Goal: Task Accomplishment & Management: Manage account settings

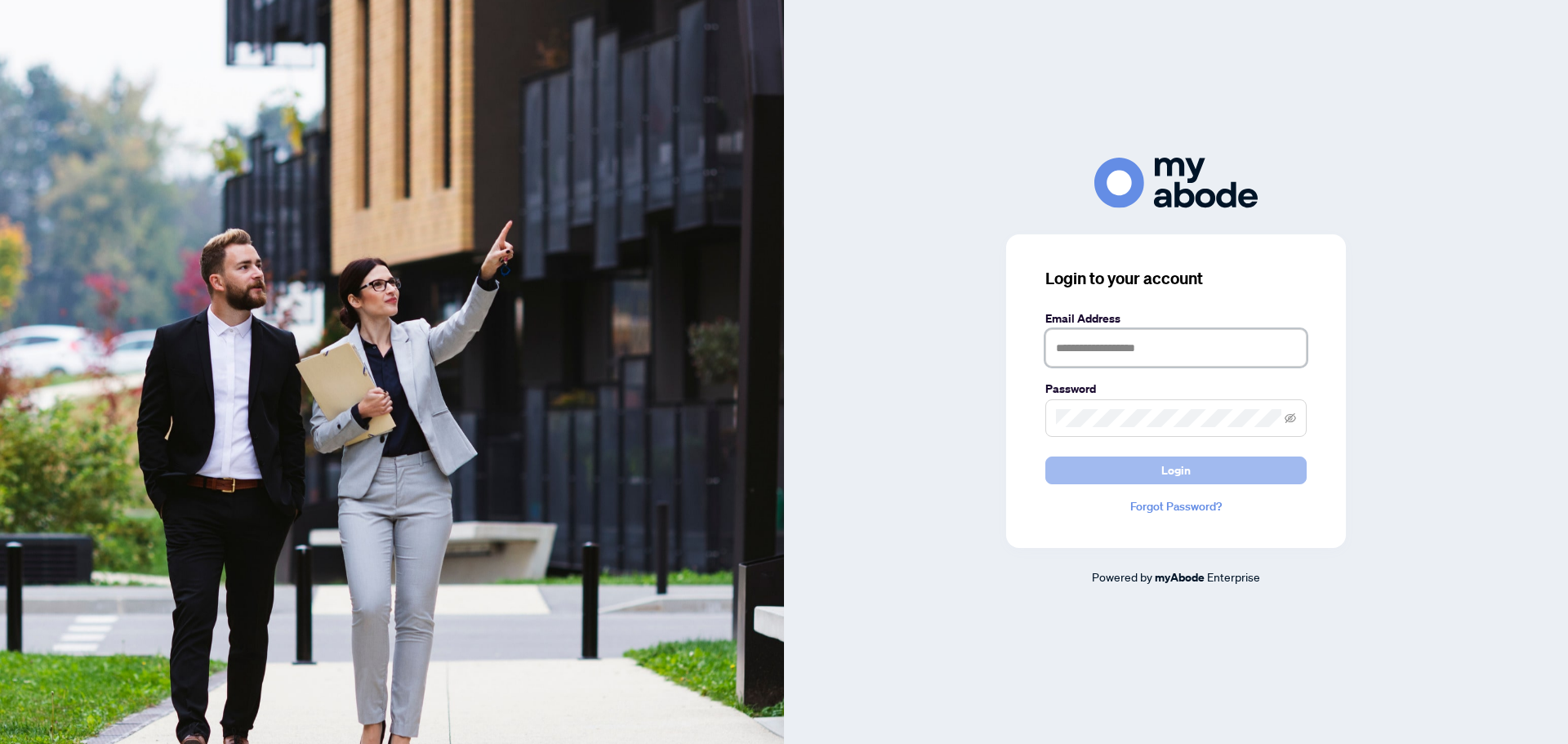
type input "**********"
click at [1173, 470] on span "Login" at bounding box center [1176, 470] width 29 height 27
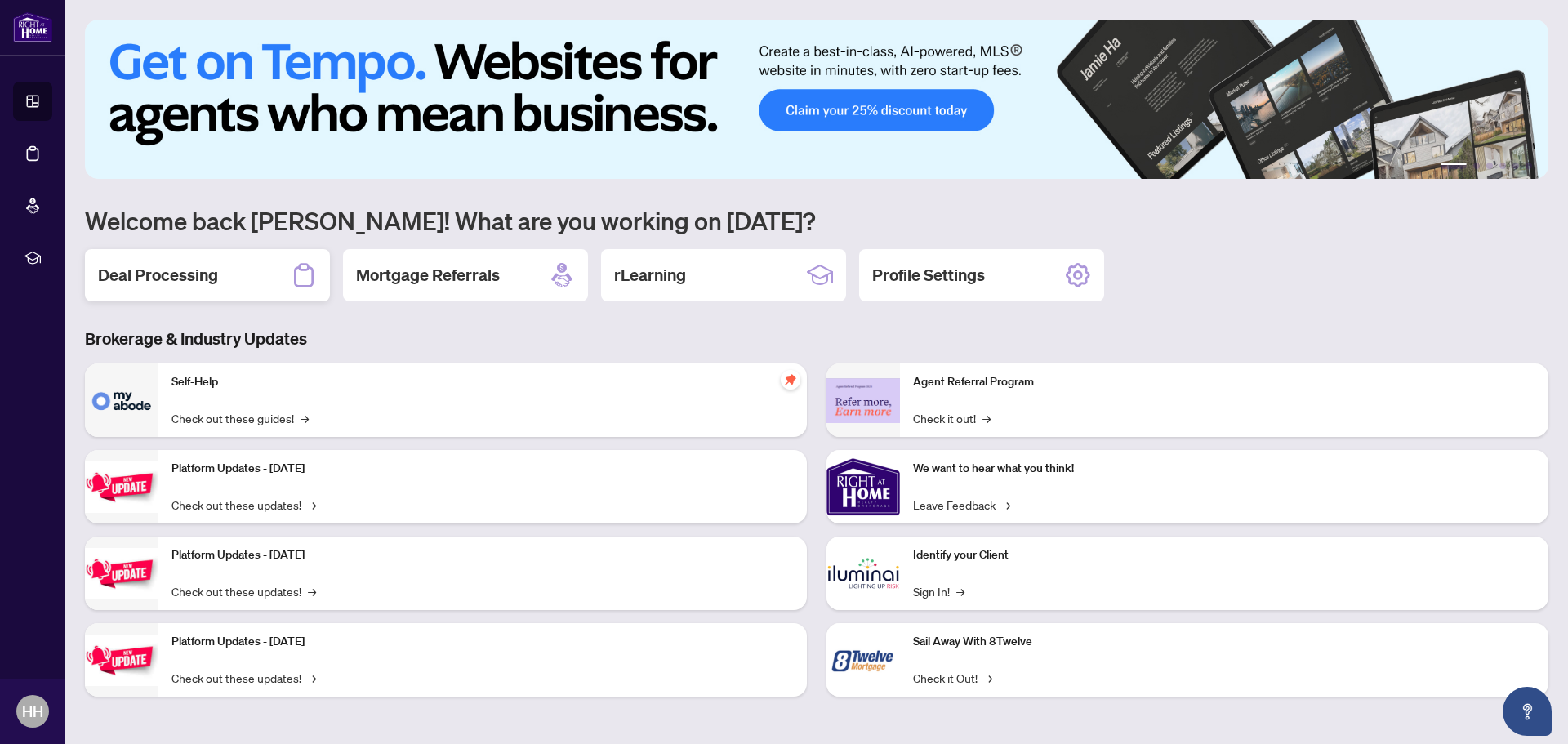
click at [203, 271] on h2 "Deal Processing" at bounding box center [157, 275] width 120 height 23
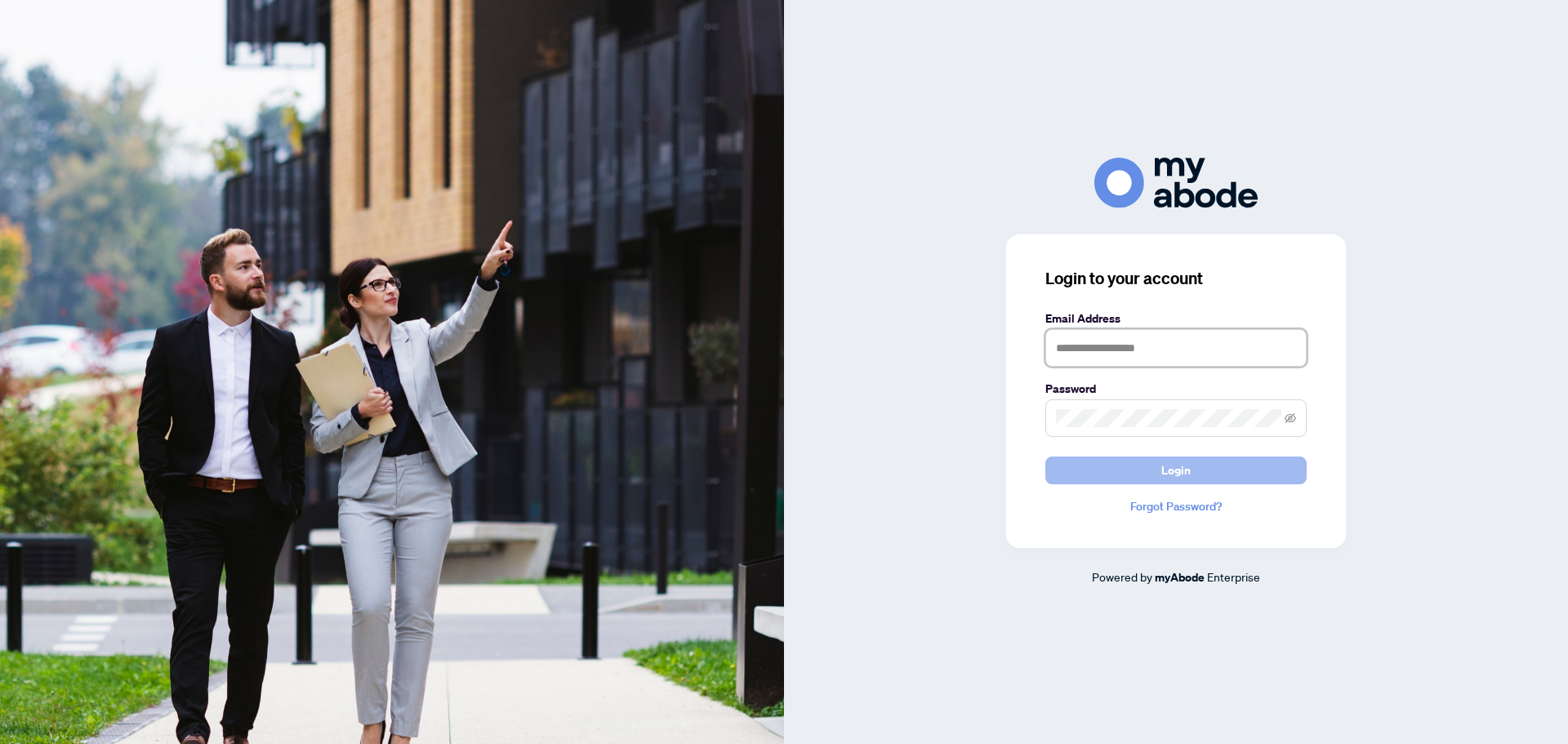
type input "**********"
click at [1151, 469] on button "Login" at bounding box center [1176, 469] width 262 height 27
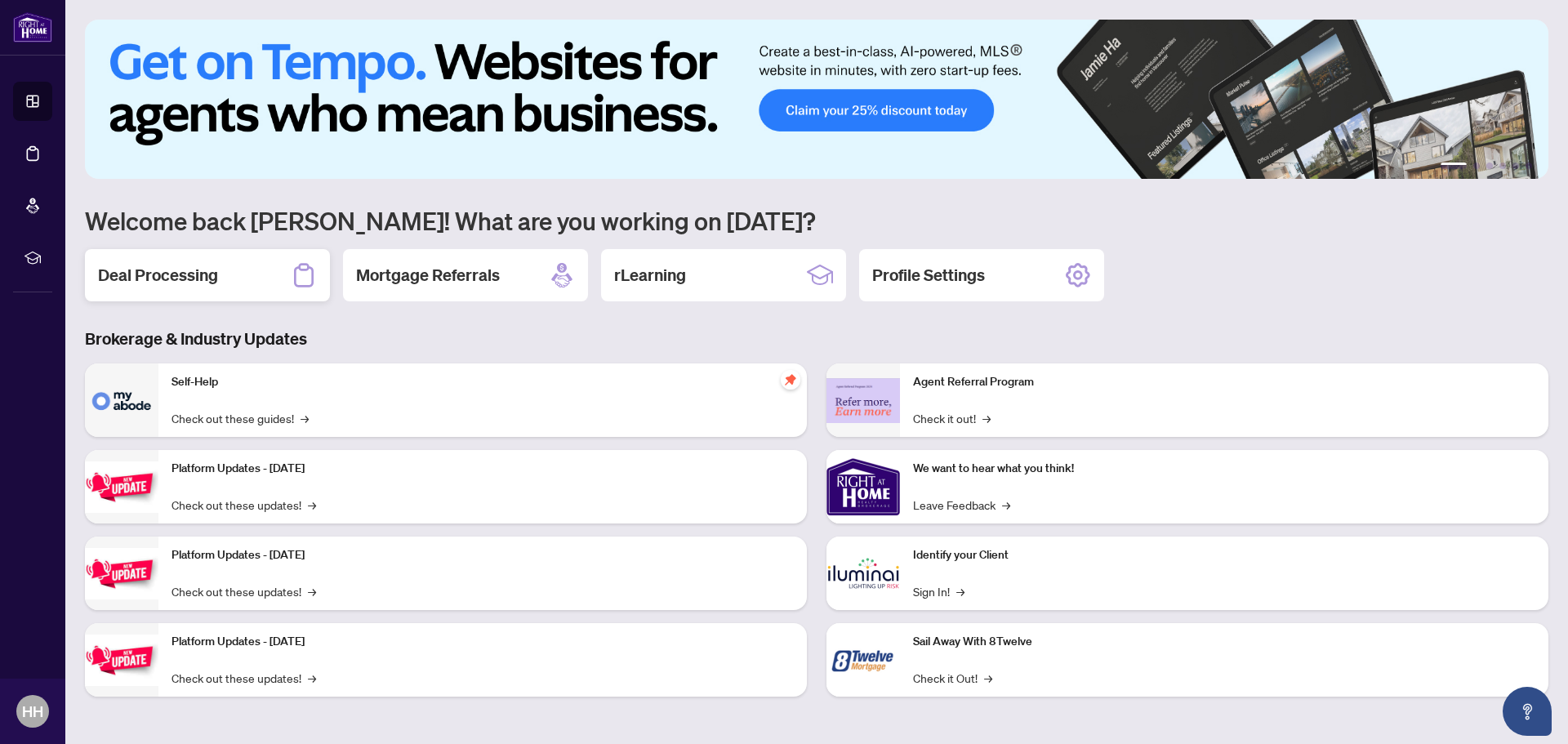
click at [144, 268] on h2 "Deal Processing" at bounding box center [157, 275] width 120 height 23
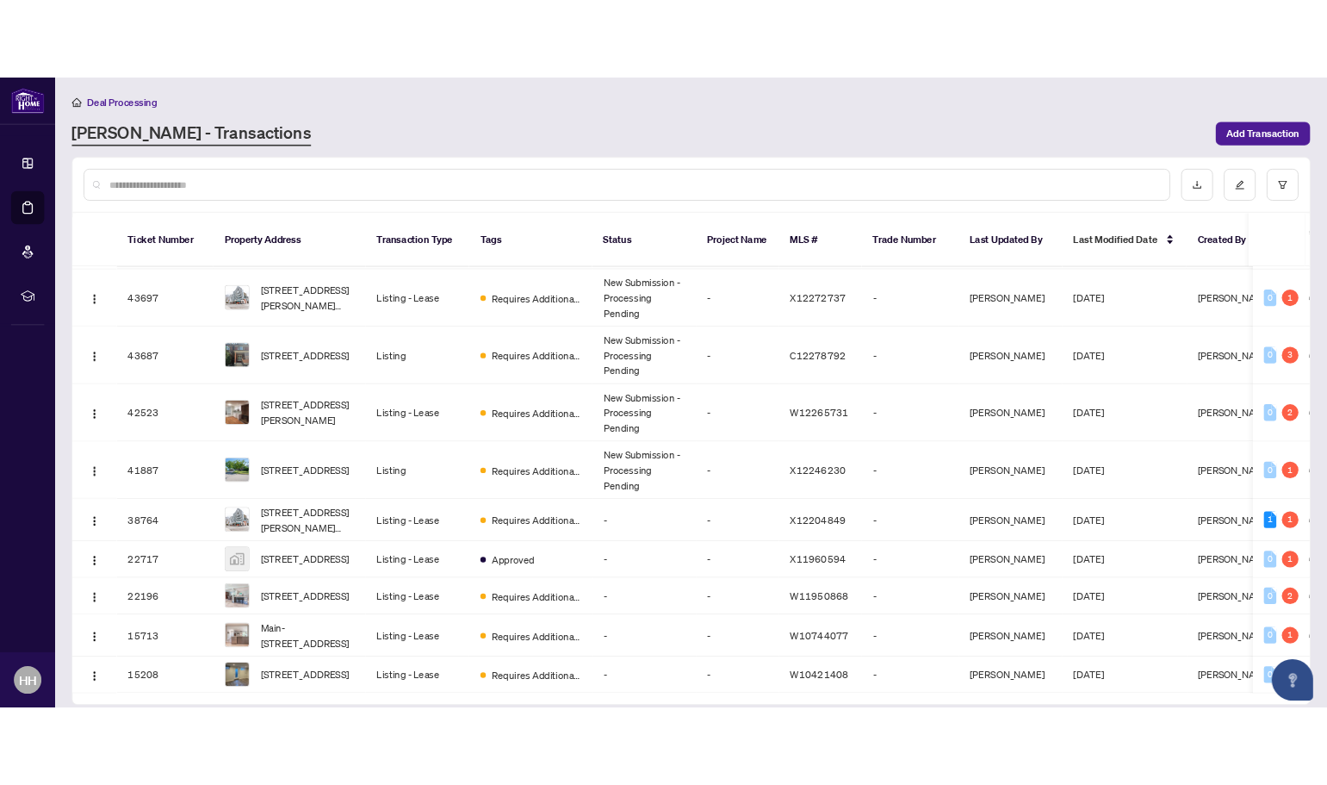
scroll to position [95, 0]
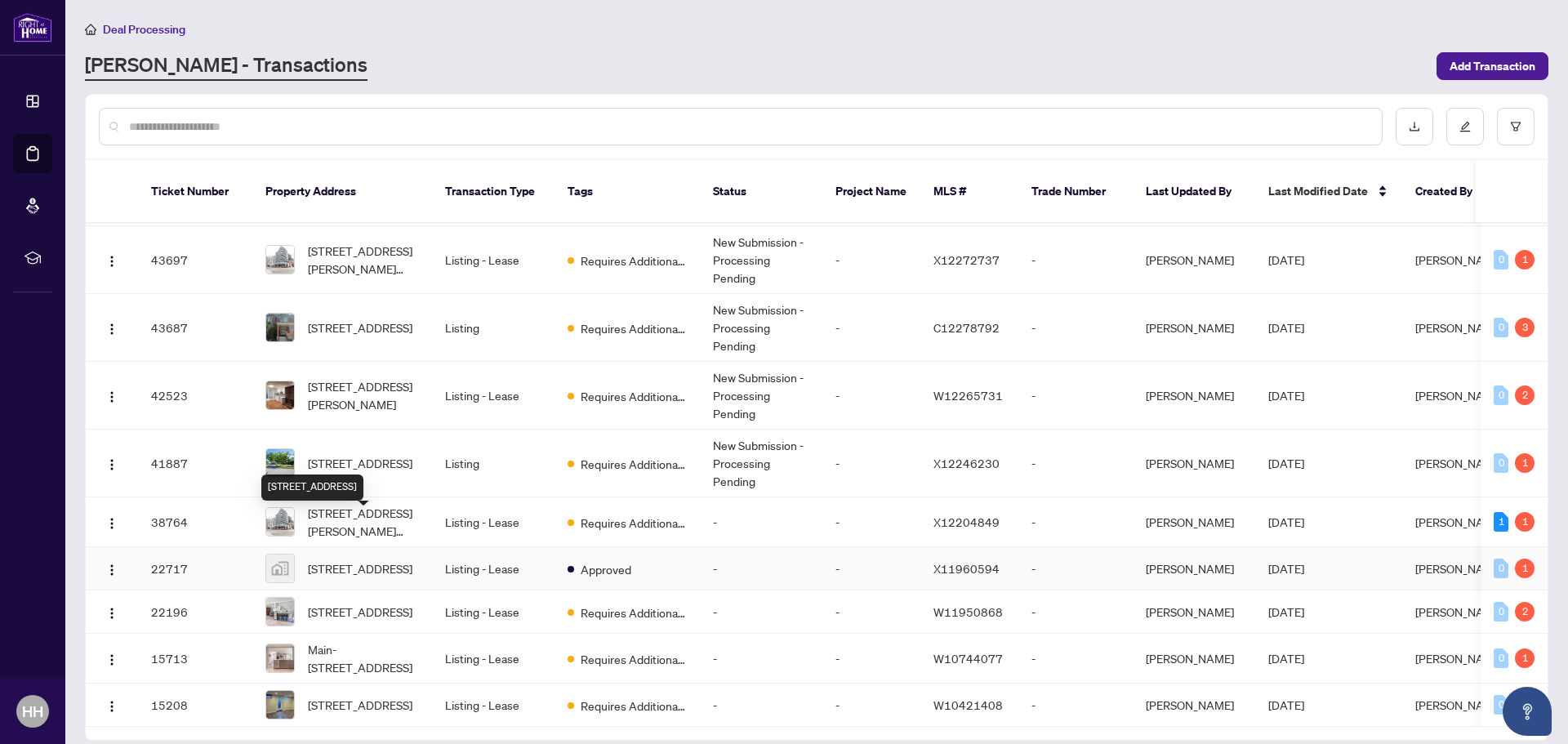
click at [374, 559] on span "21 Queensbrook Crescent, Cambridge, ON, Canada" at bounding box center [360, 568] width 104 height 18
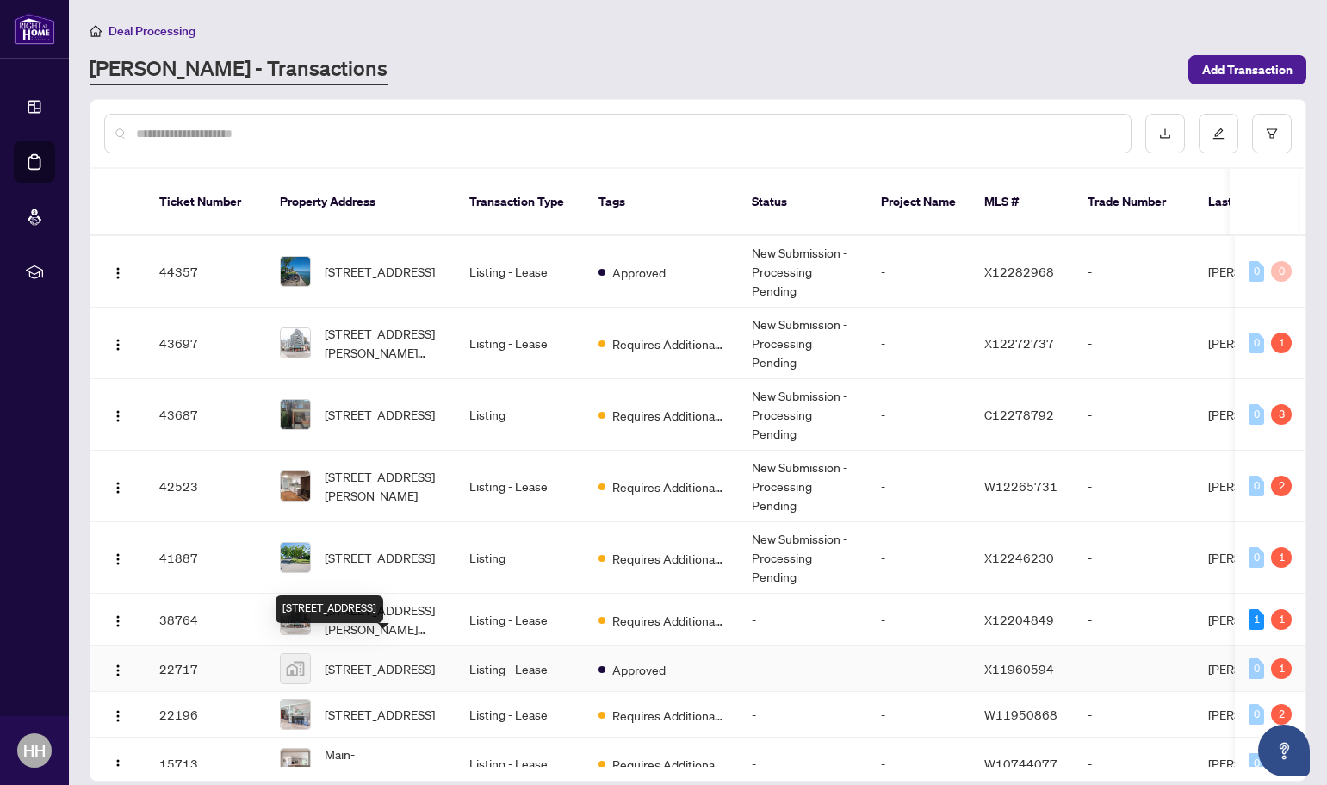
click at [362, 659] on span "21 Queensbrook Crescent, Cambridge, ON, Canada" at bounding box center [380, 668] width 110 height 19
click at [1276, 609] on div "1" at bounding box center [1281, 619] width 21 height 21
click at [1251, 609] on div "1" at bounding box center [1257, 619] width 16 height 21
click at [1021, 612] on span "X12204849" at bounding box center [1019, 620] width 70 height 16
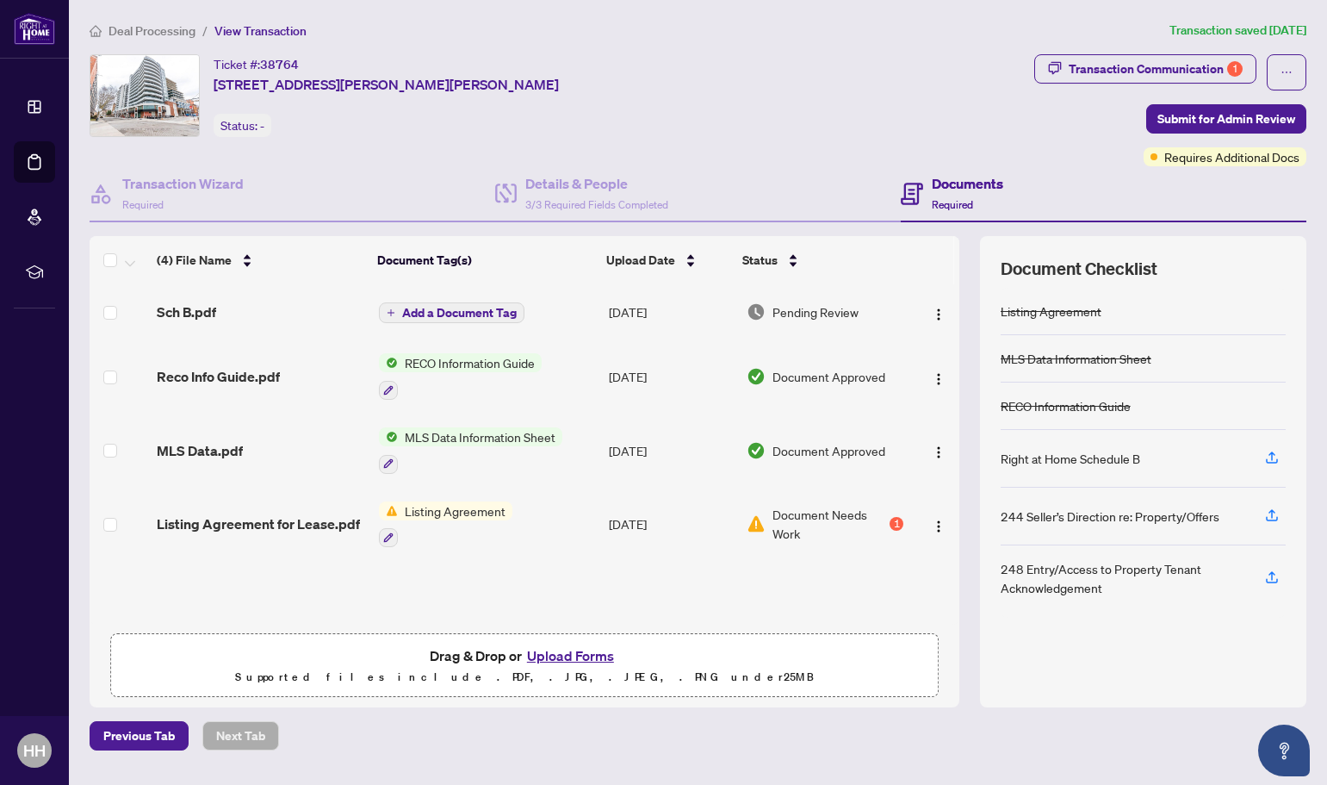
click at [1021, 598] on div "248 Entry/Access to Property Tenant Acknowledgement" at bounding box center [1143, 577] width 285 height 65
click at [584, 651] on button "Upload Forms" at bounding box center [570, 655] width 97 height 22
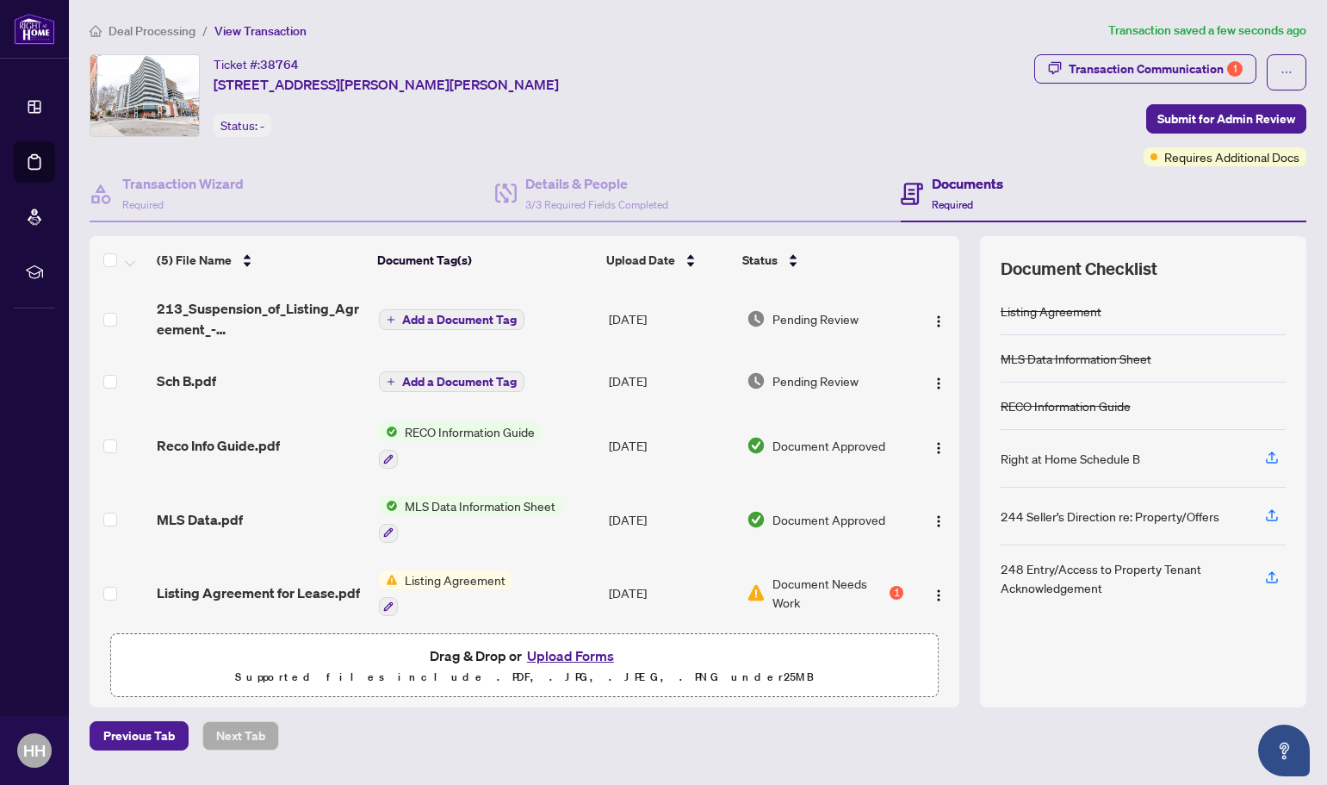
click at [829, 587] on span "Document Needs Work" at bounding box center [830, 593] width 115 height 38
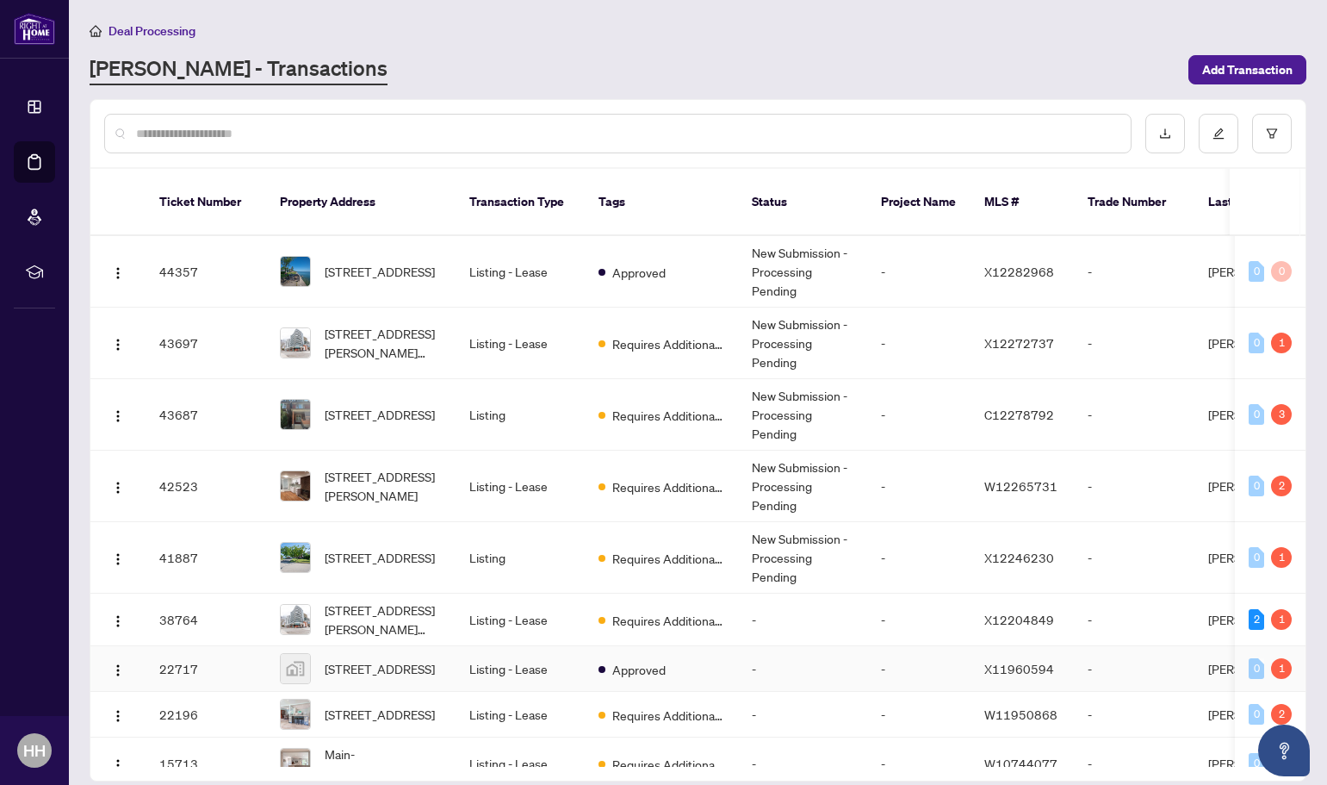
click at [387, 659] on span "21 Queensbrook Crescent, Cambridge, ON, Canada" at bounding box center [380, 668] width 110 height 19
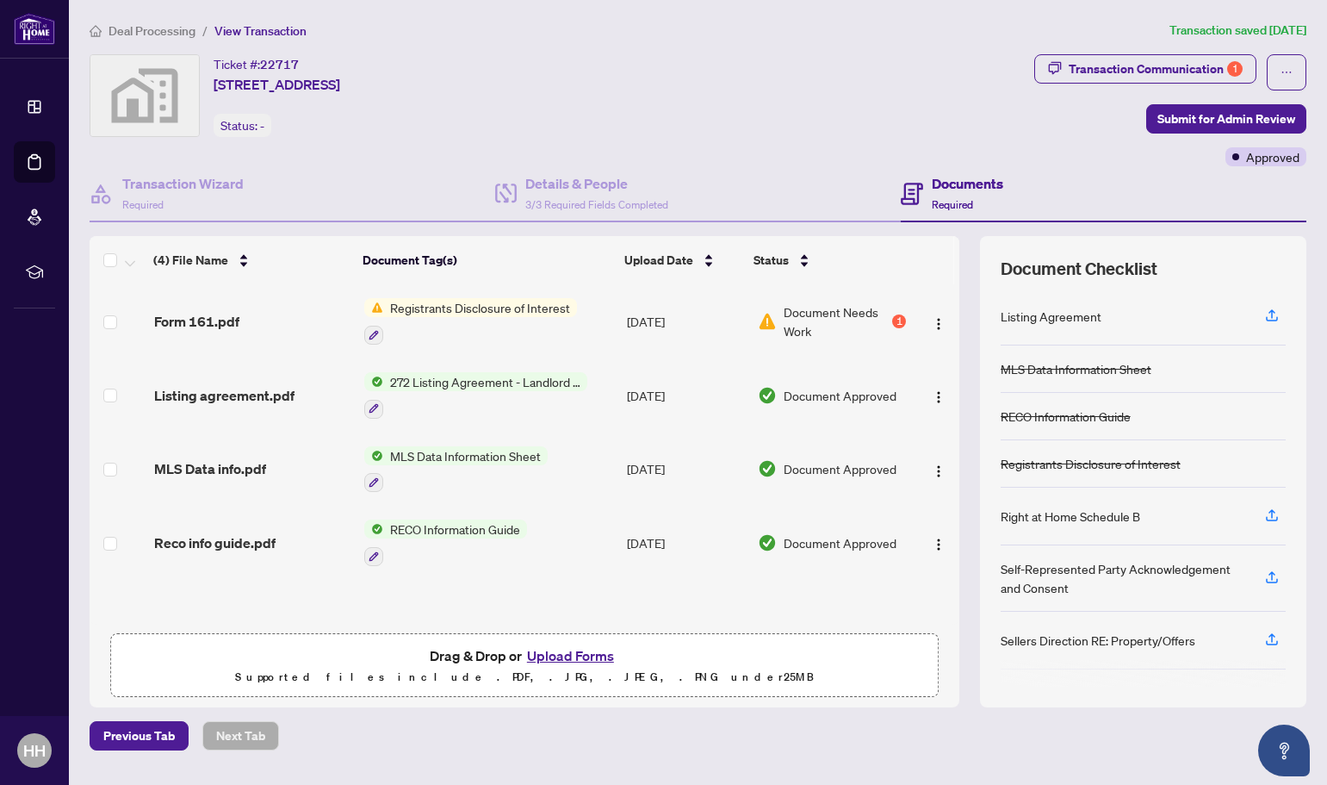
click at [581, 651] on button "Upload Forms" at bounding box center [570, 655] width 97 height 22
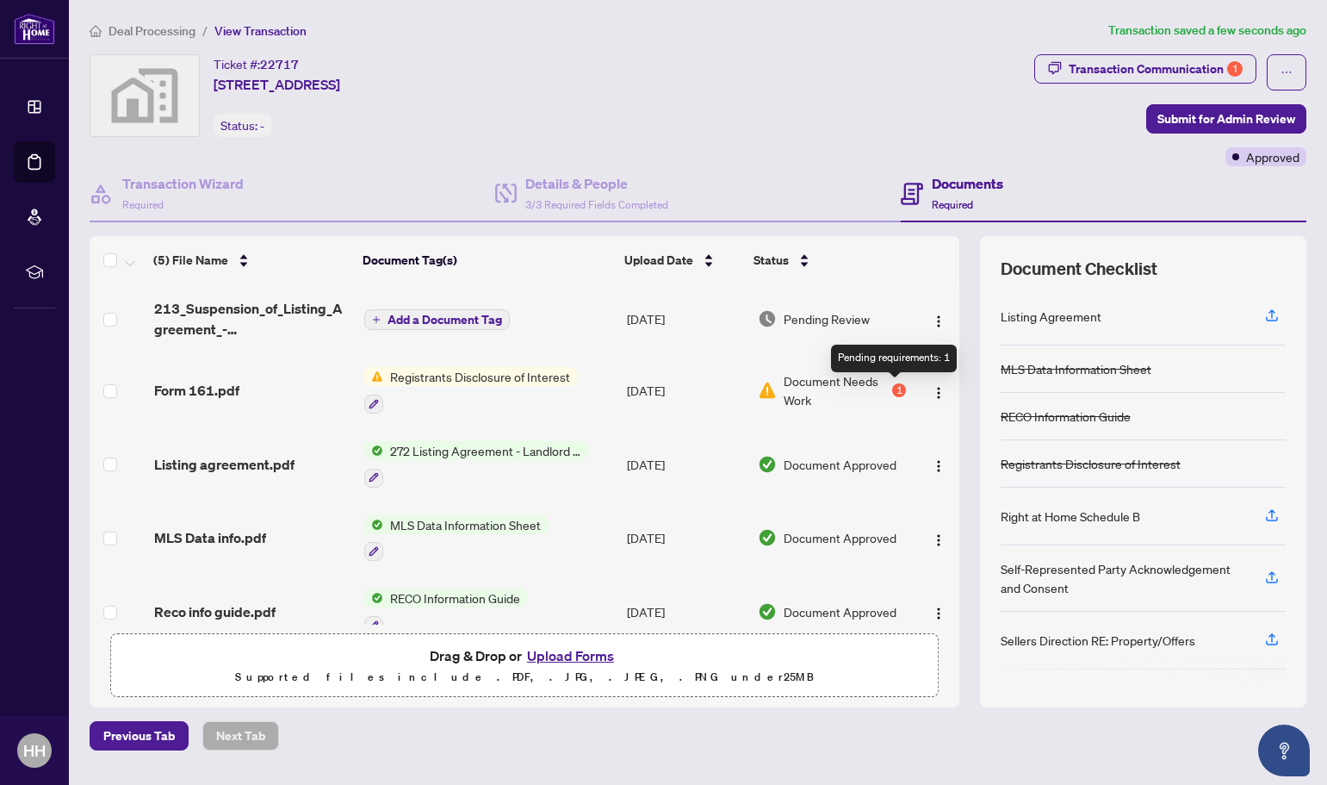
click at [895, 388] on div "1" at bounding box center [899, 390] width 14 height 14
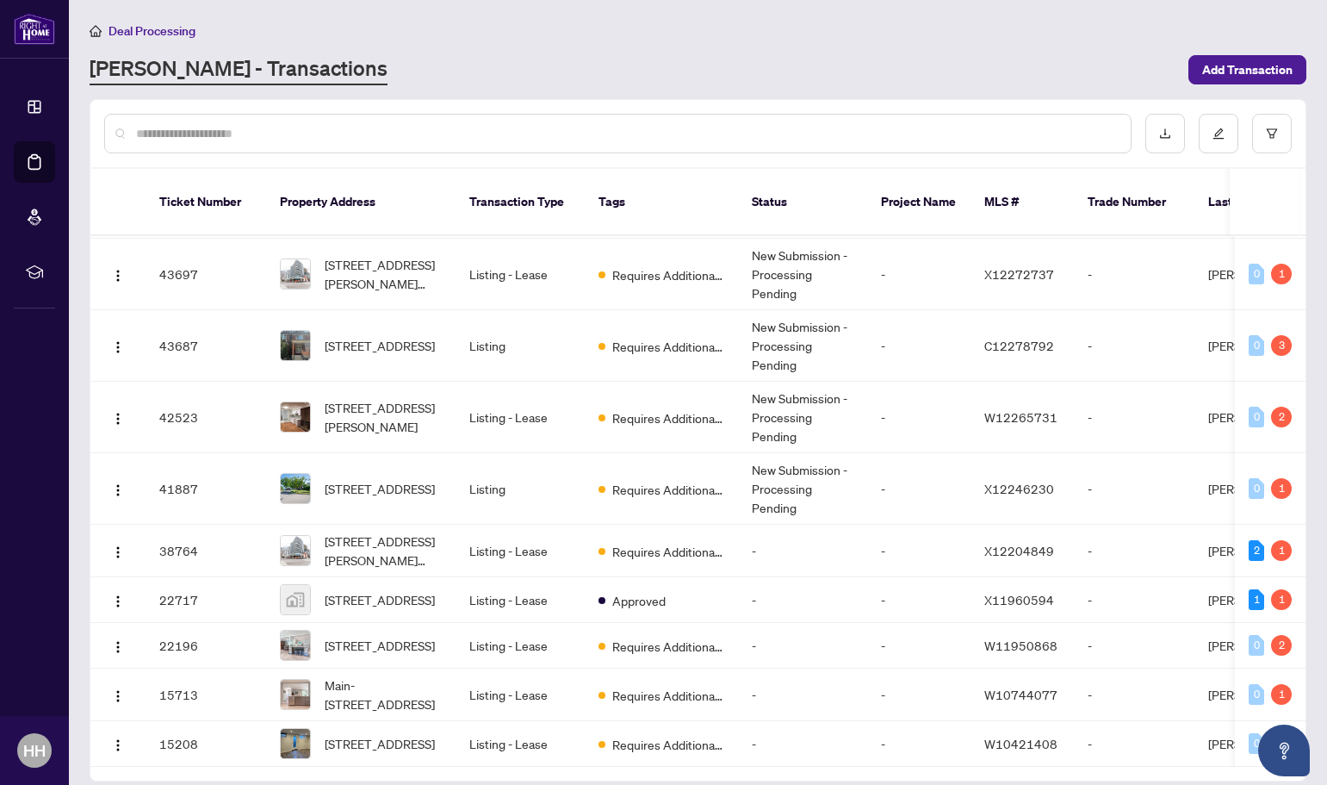
scroll to position [95, 0]
click at [354, 636] on span "1337 Elgin Cres, Oakville, Ontario L6H 2J9, Canada" at bounding box center [380, 645] width 110 height 19
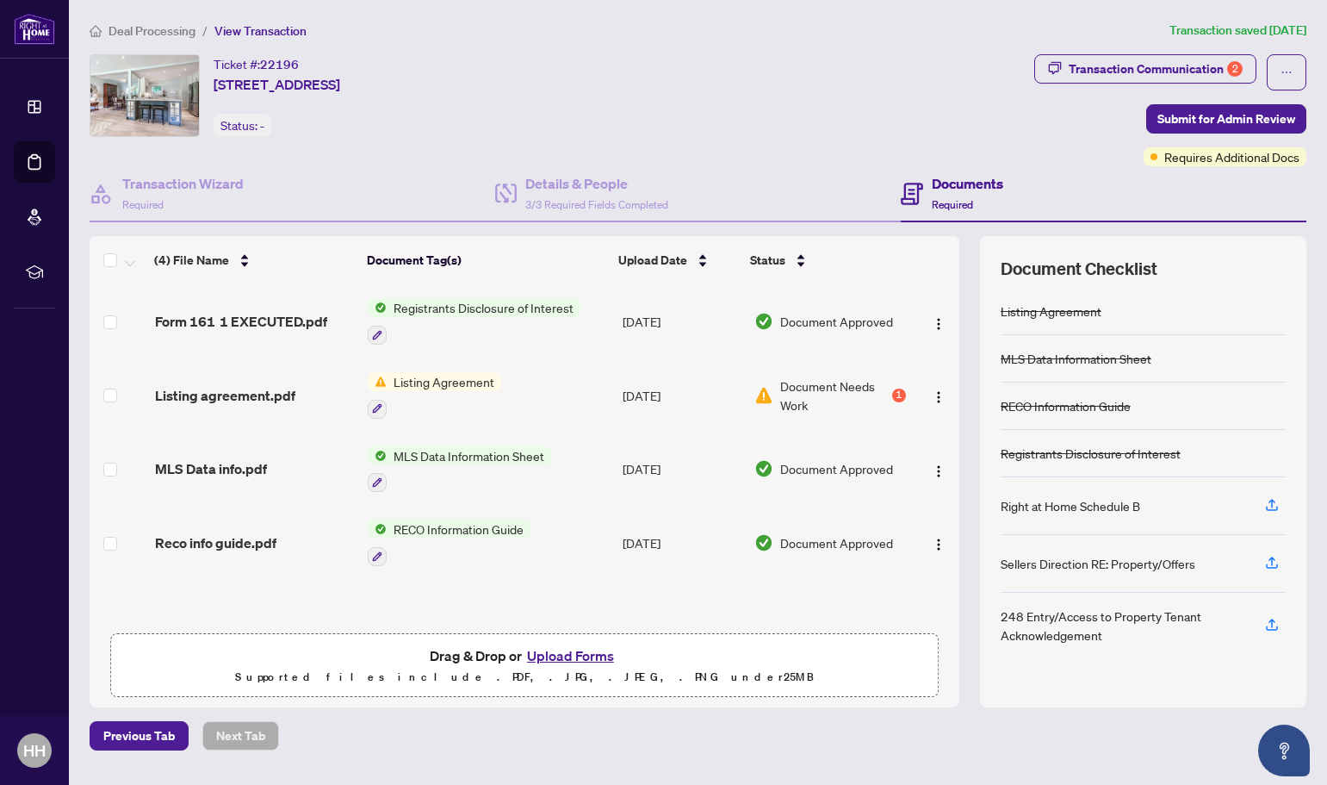
click at [578, 654] on button "Upload Forms" at bounding box center [570, 655] width 97 height 22
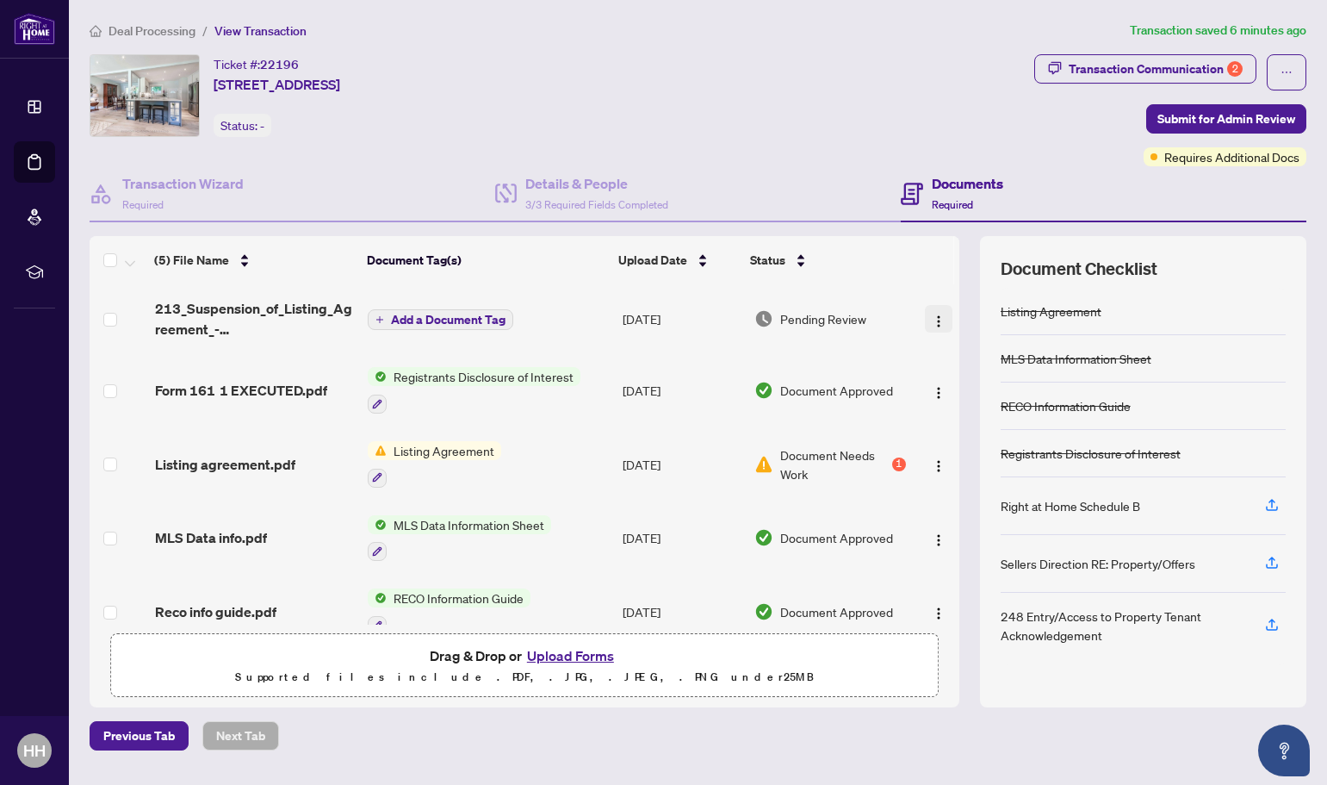
click at [938, 320] on img "button" at bounding box center [939, 321] width 14 height 14
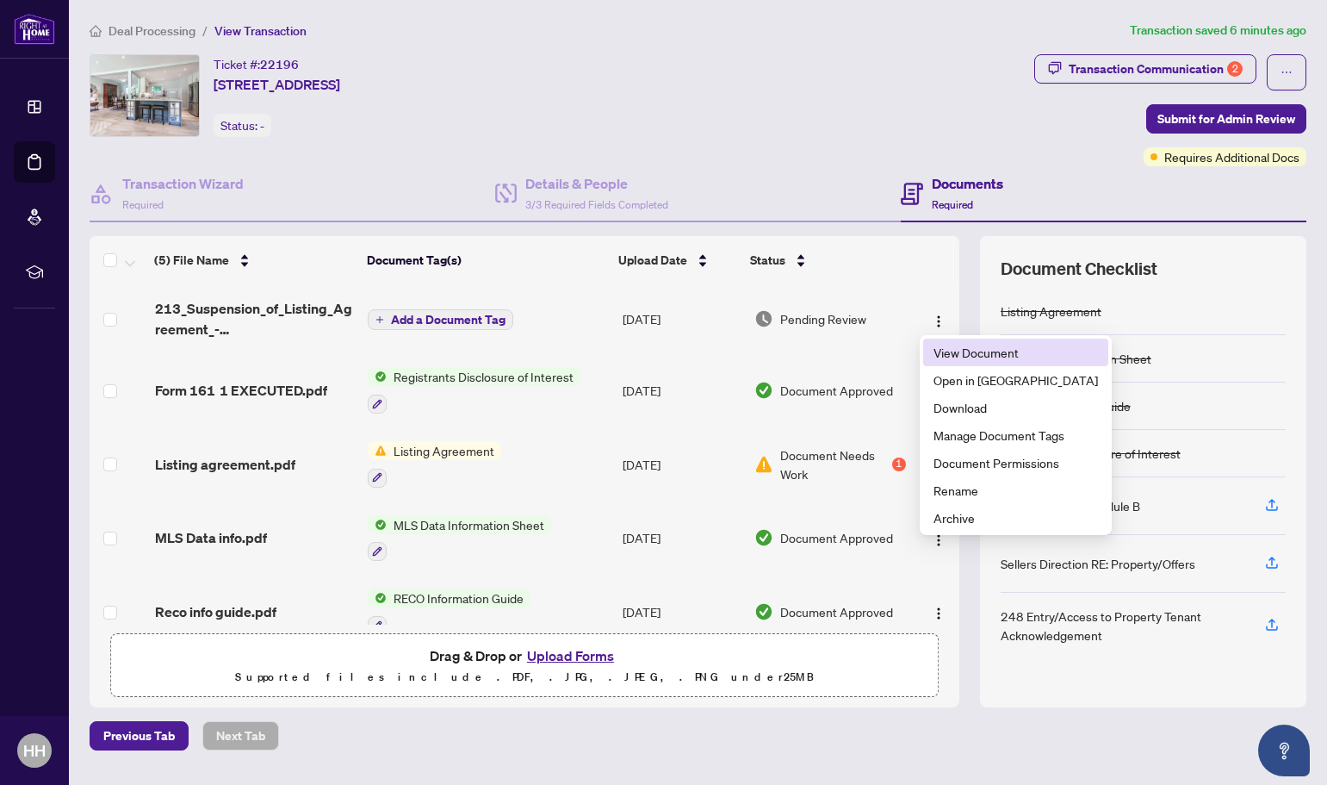
click at [971, 351] on span "View Document" at bounding box center [1016, 352] width 165 height 19
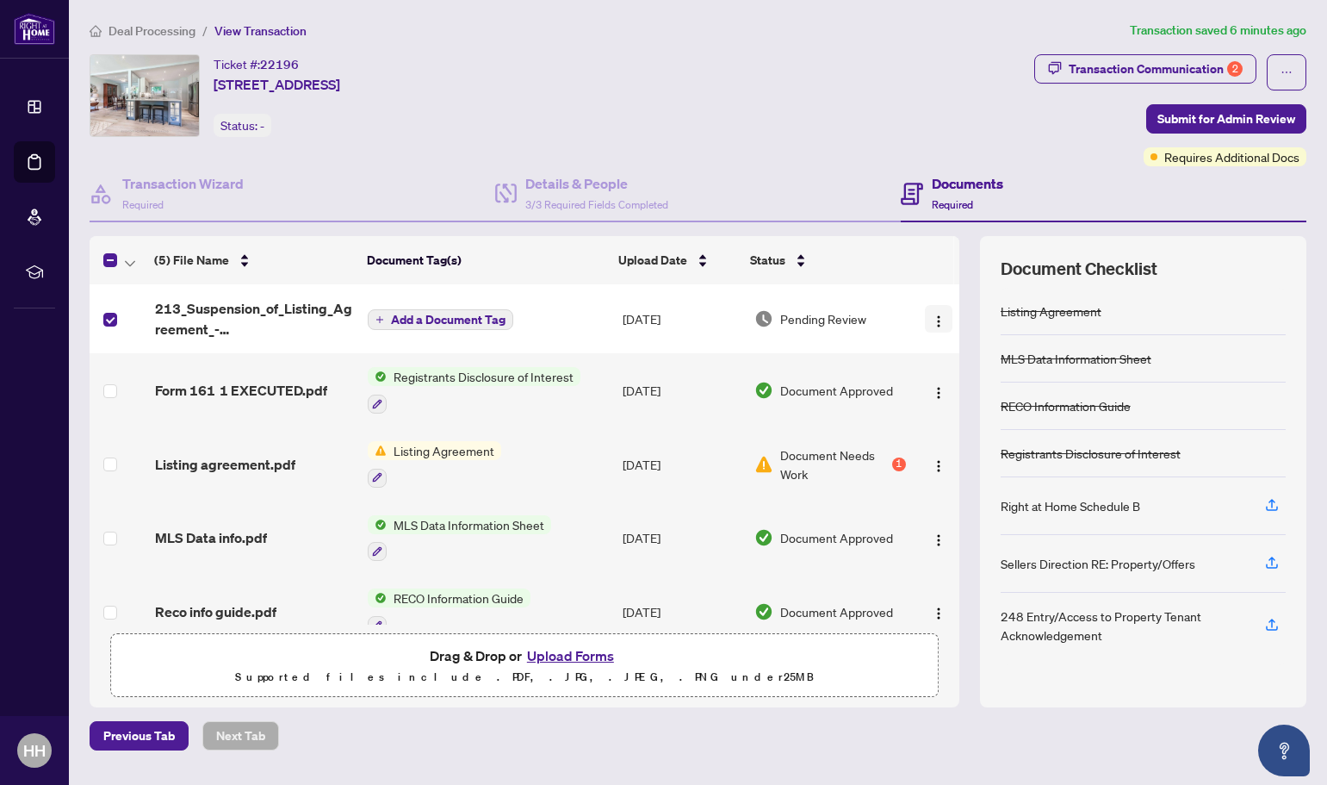
click at [935, 318] on img "button" at bounding box center [939, 321] width 14 height 14
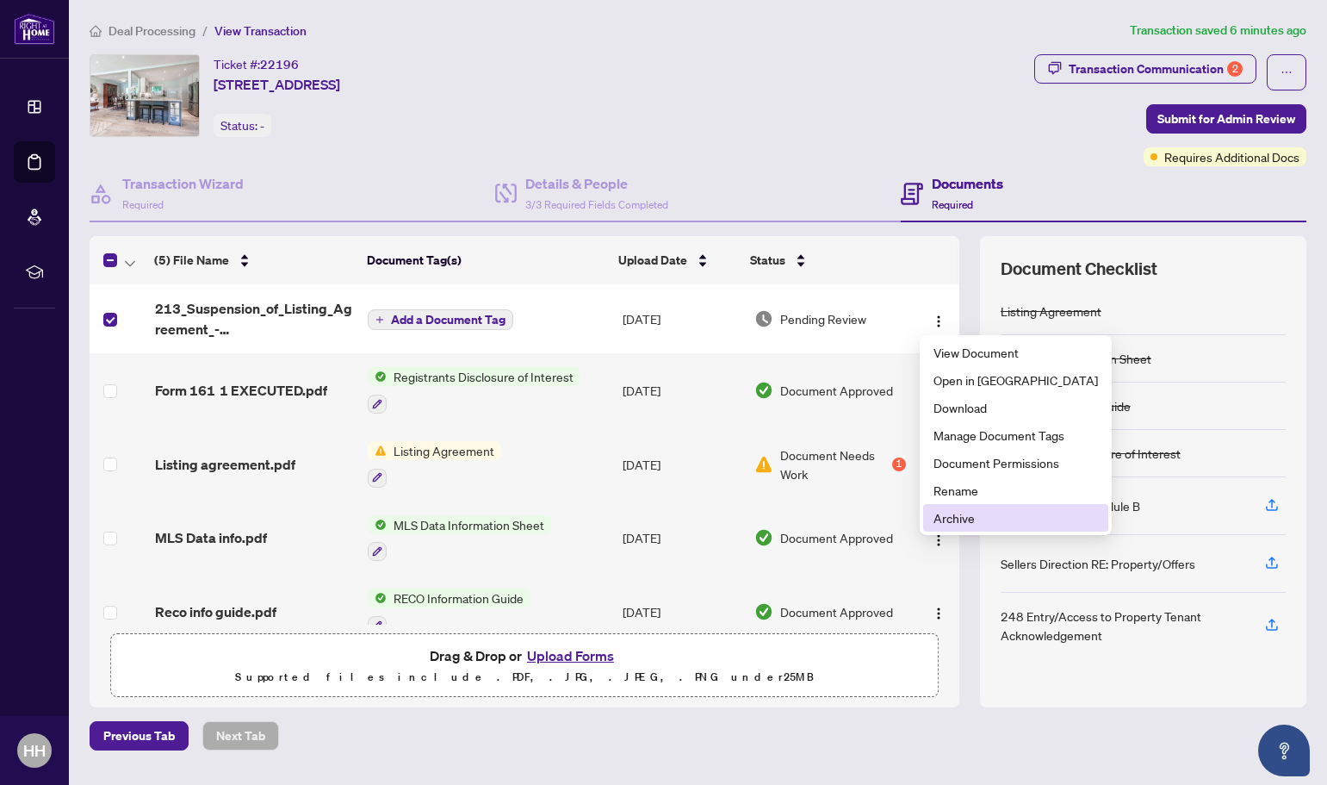
click at [959, 516] on span "Archive" at bounding box center [1016, 517] width 165 height 19
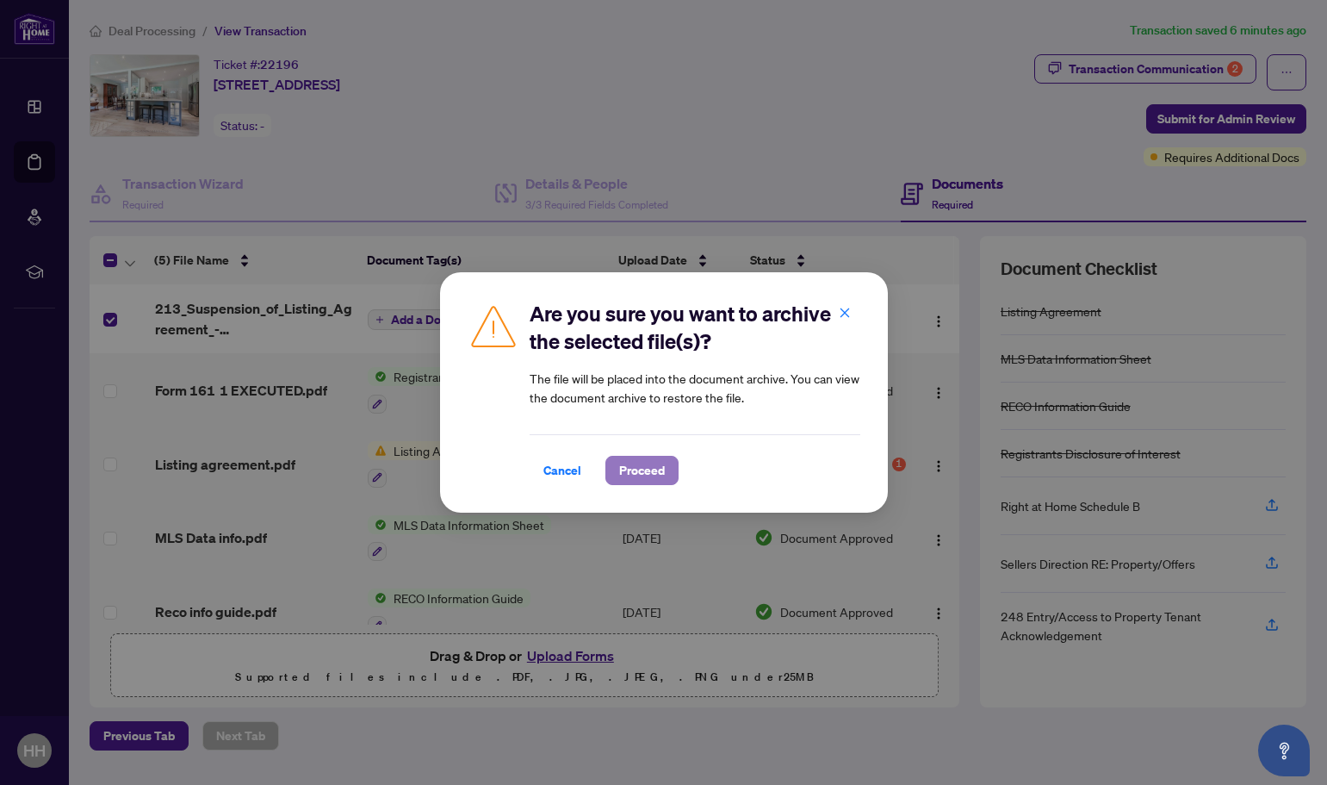
click at [626, 472] on span "Proceed" at bounding box center [642, 470] width 46 height 28
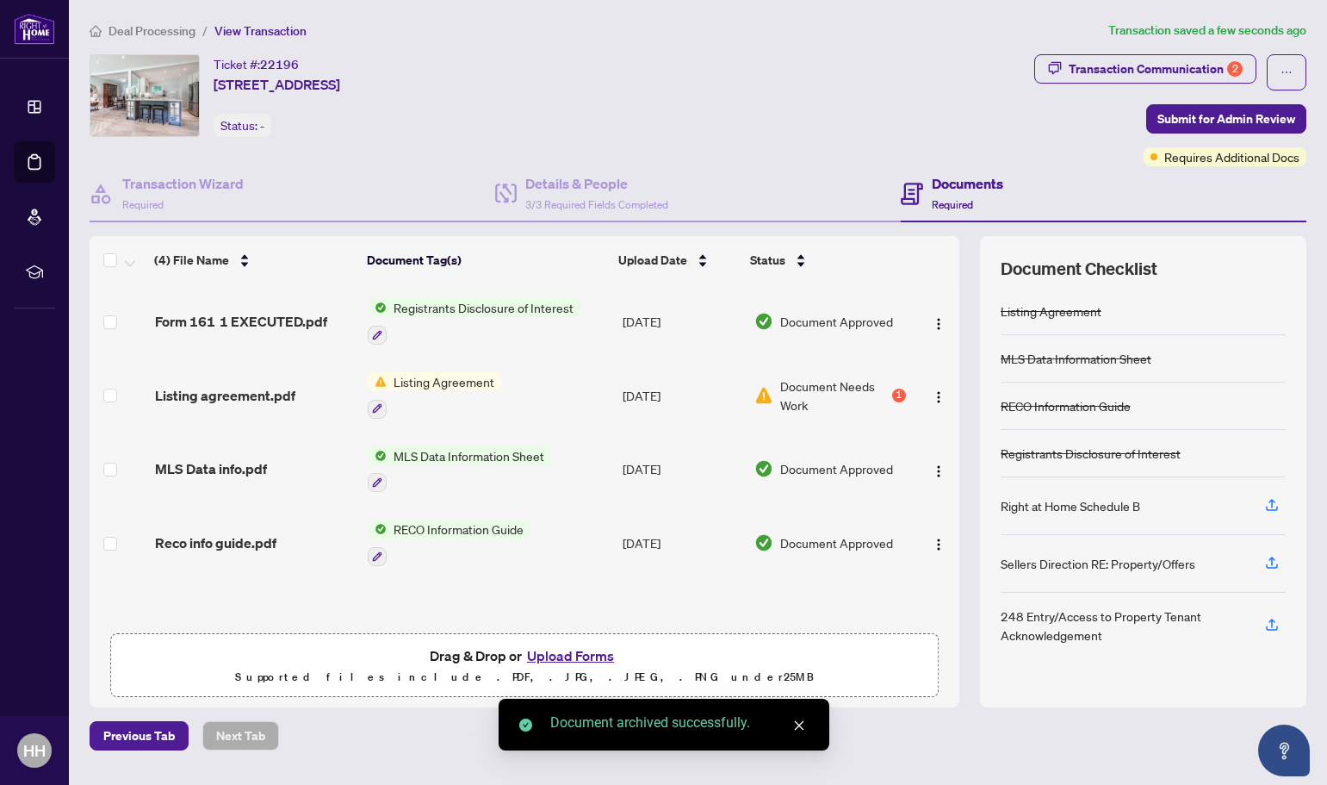
click at [579, 651] on button "Upload Forms" at bounding box center [570, 655] width 97 height 22
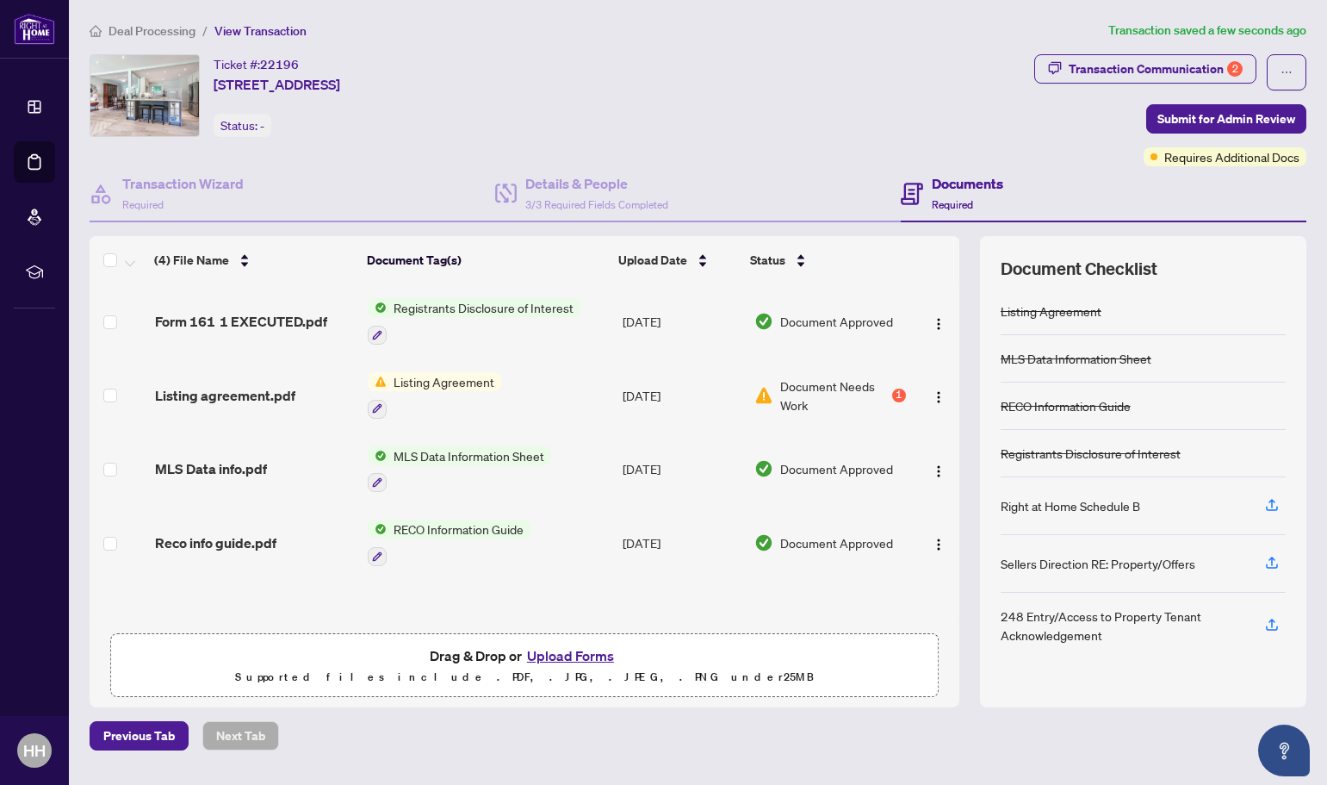
click at [467, 382] on span "Listing Agreement" at bounding box center [444, 381] width 115 height 19
click at [267, 394] on span "Listing agreement.pdf" at bounding box center [225, 395] width 140 height 21
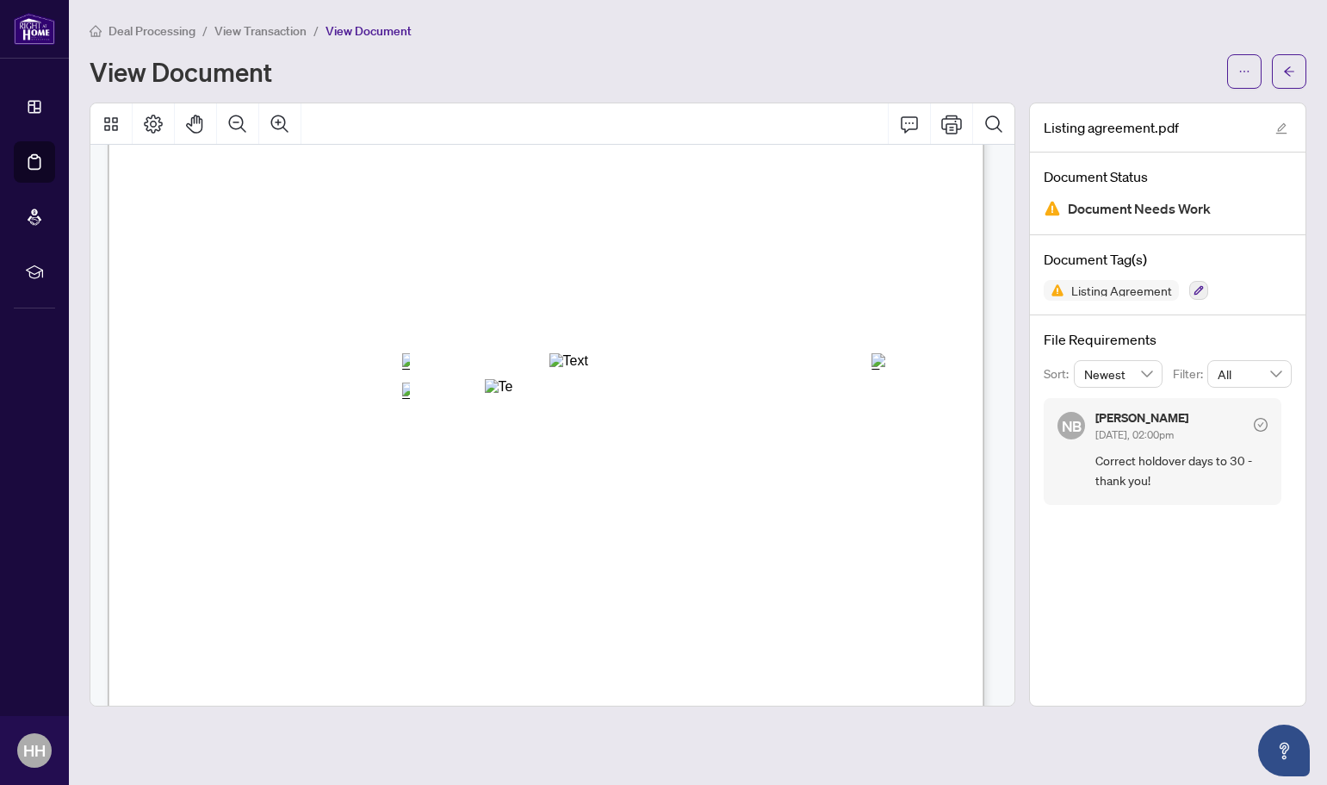
scroll to position [125, 0]
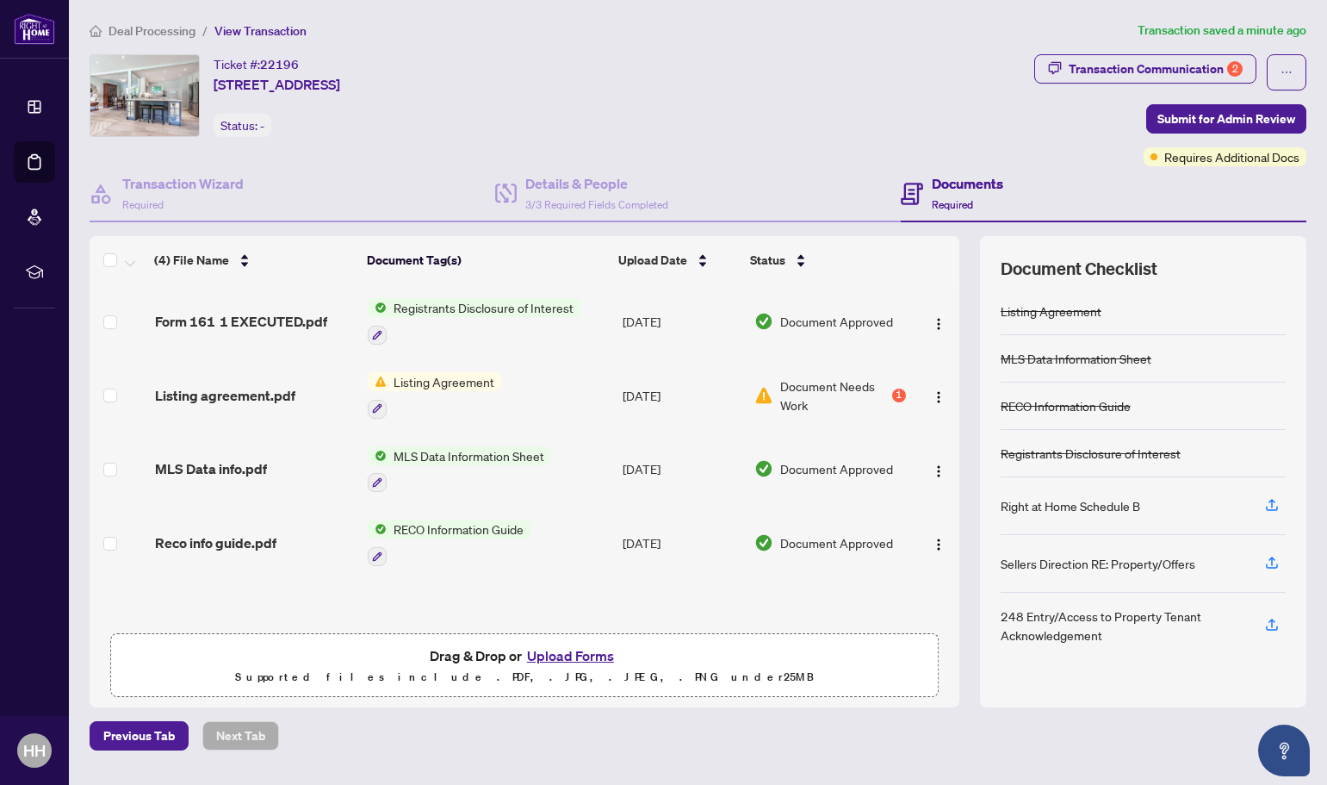
click at [578, 661] on button "Upload Forms" at bounding box center [570, 655] width 97 height 22
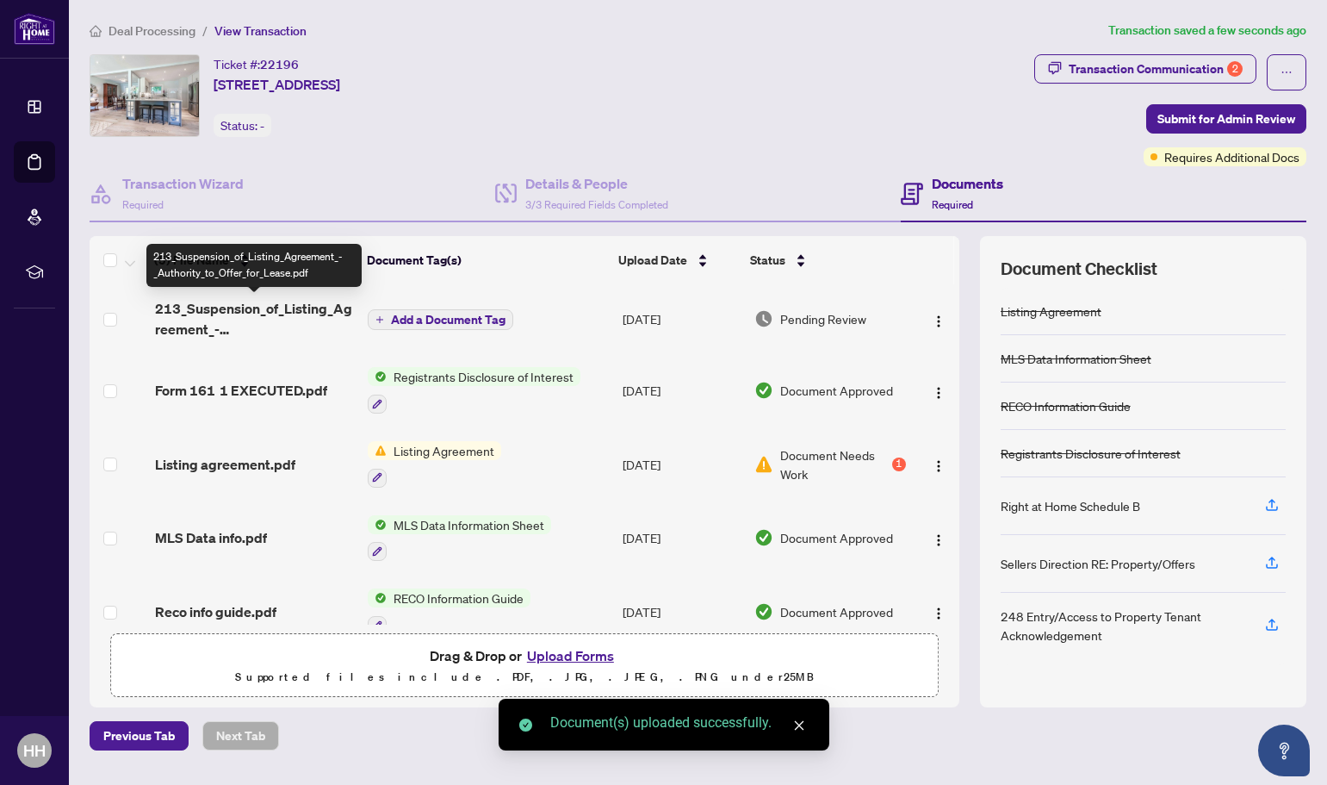
click at [275, 309] on span "213_Suspension_of_Listing_Agreement_-_Authority_to_Offer_for_Lease.pdf" at bounding box center [255, 318] width 200 height 41
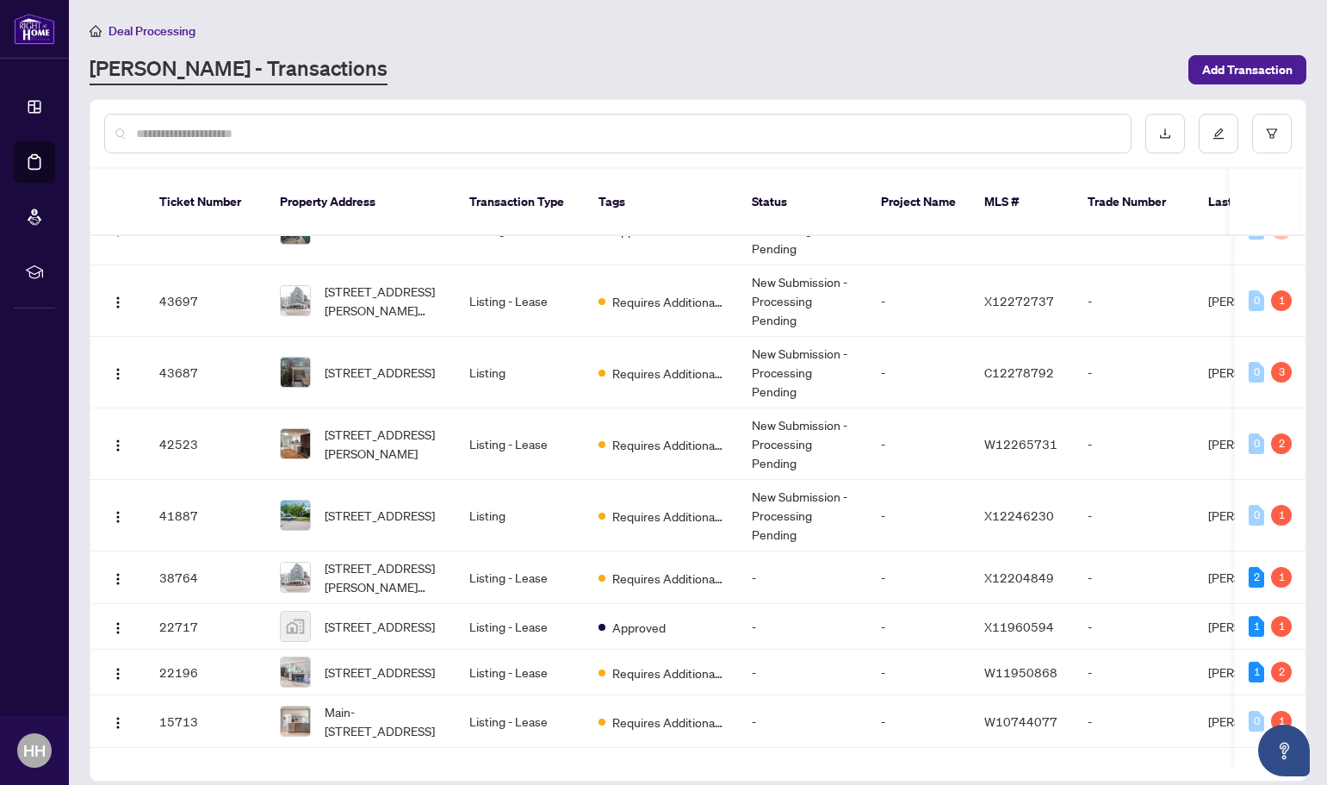
scroll to position [53, 0]
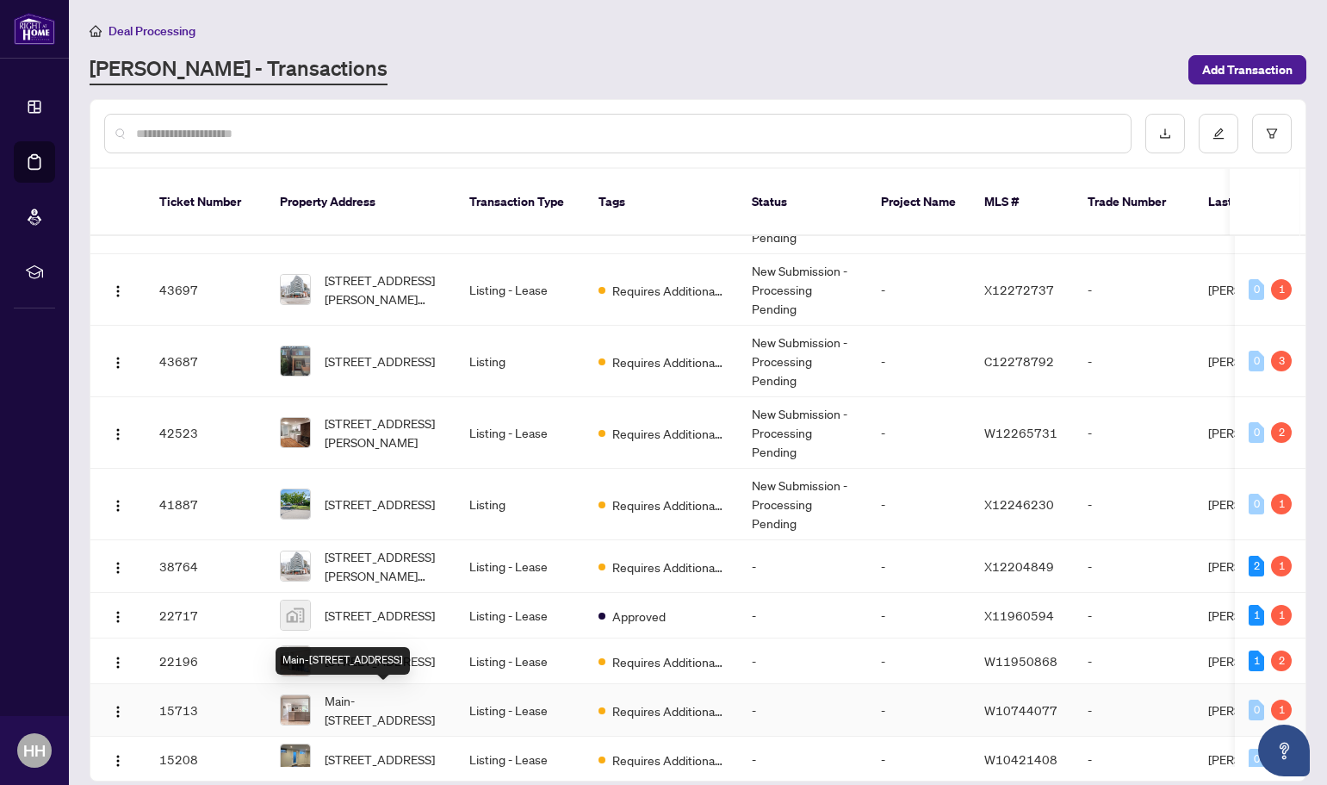
click at [366, 704] on span "Main-1337 Elgin Cres Oakville Ontario L6H 2J9 Canada, Oakville, Ontario L6H 2J9…" at bounding box center [383, 710] width 117 height 38
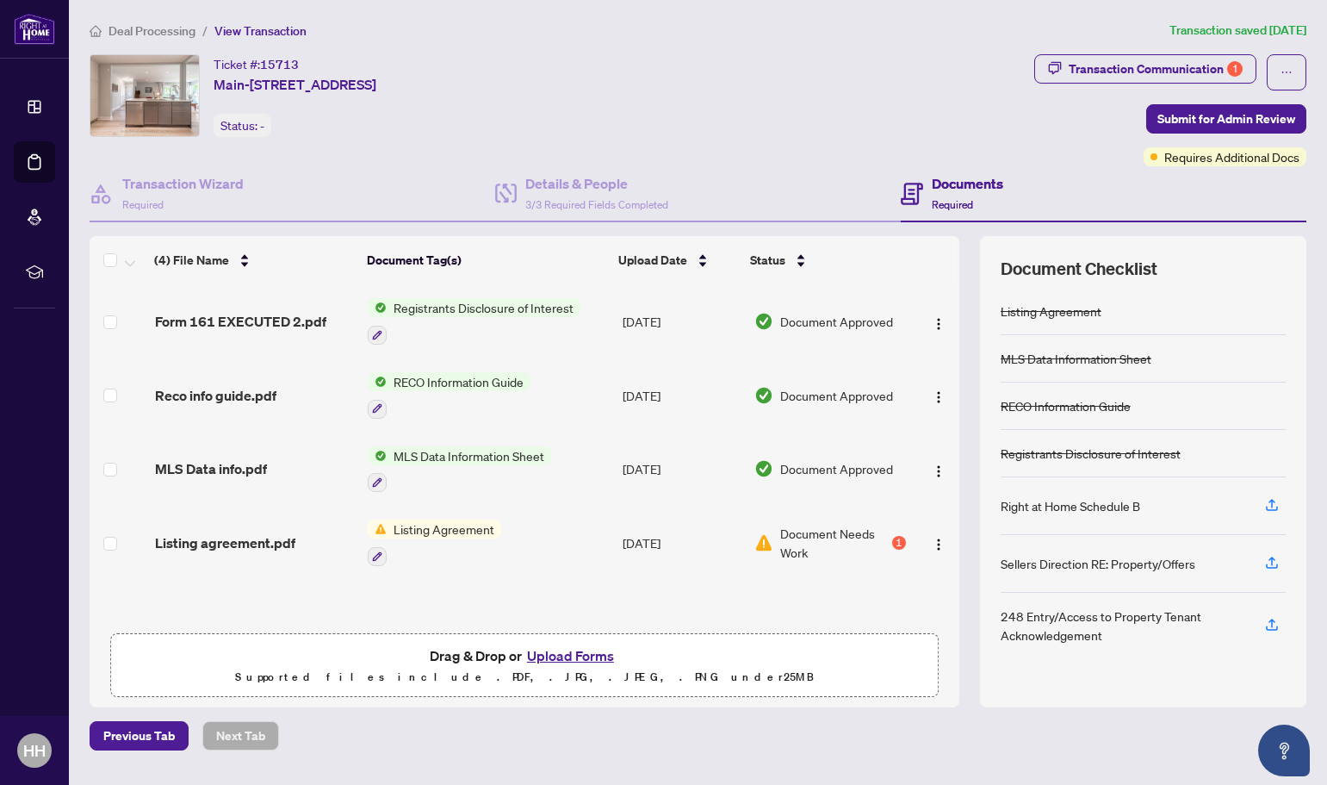
click at [439, 526] on span "Listing Agreement" at bounding box center [444, 528] width 115 height 19
click at [228, 543] on span "Listing agreement.pdf" at bounding box center [225, 542] width 140 height 21
click at [574, 653] on button "Upload Forms" at bounding box center [570, 655] width 97 height 22
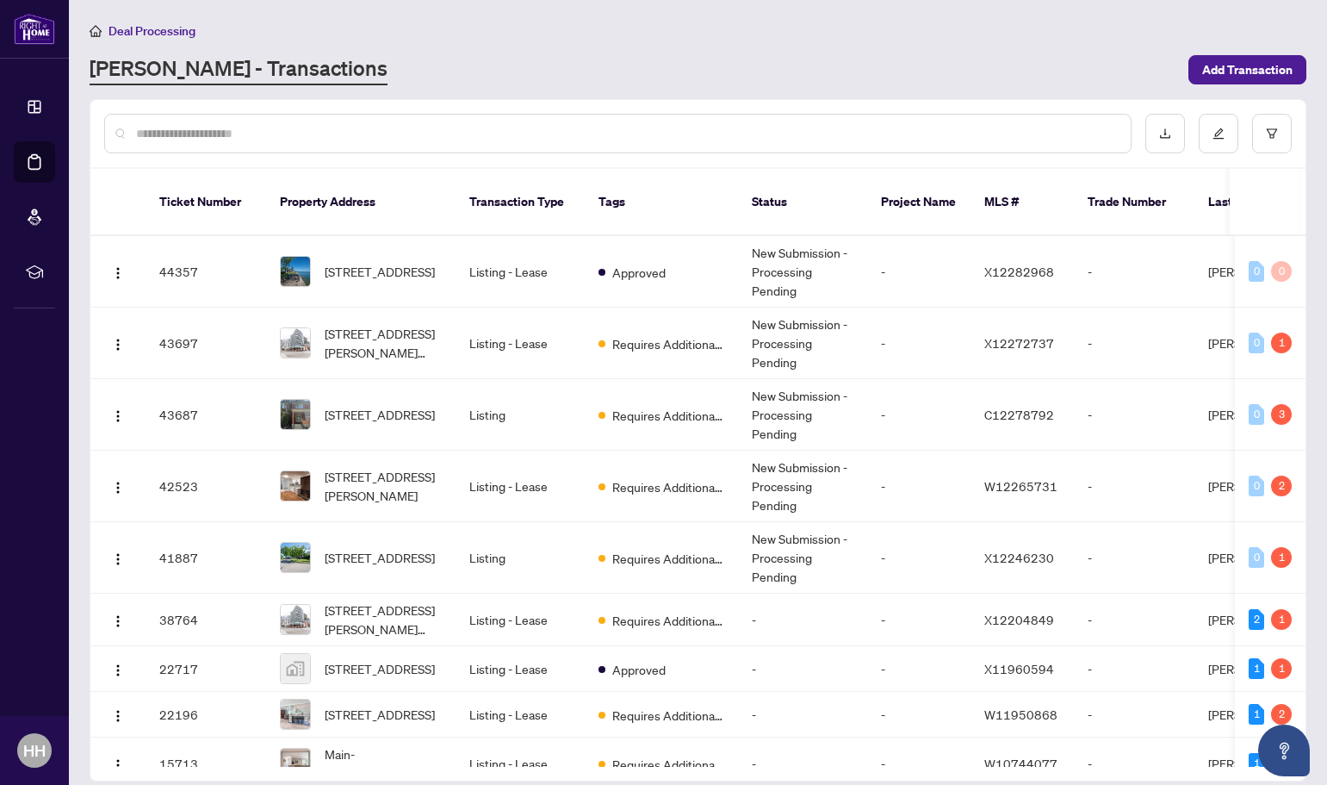
scroll to position [90, 0]
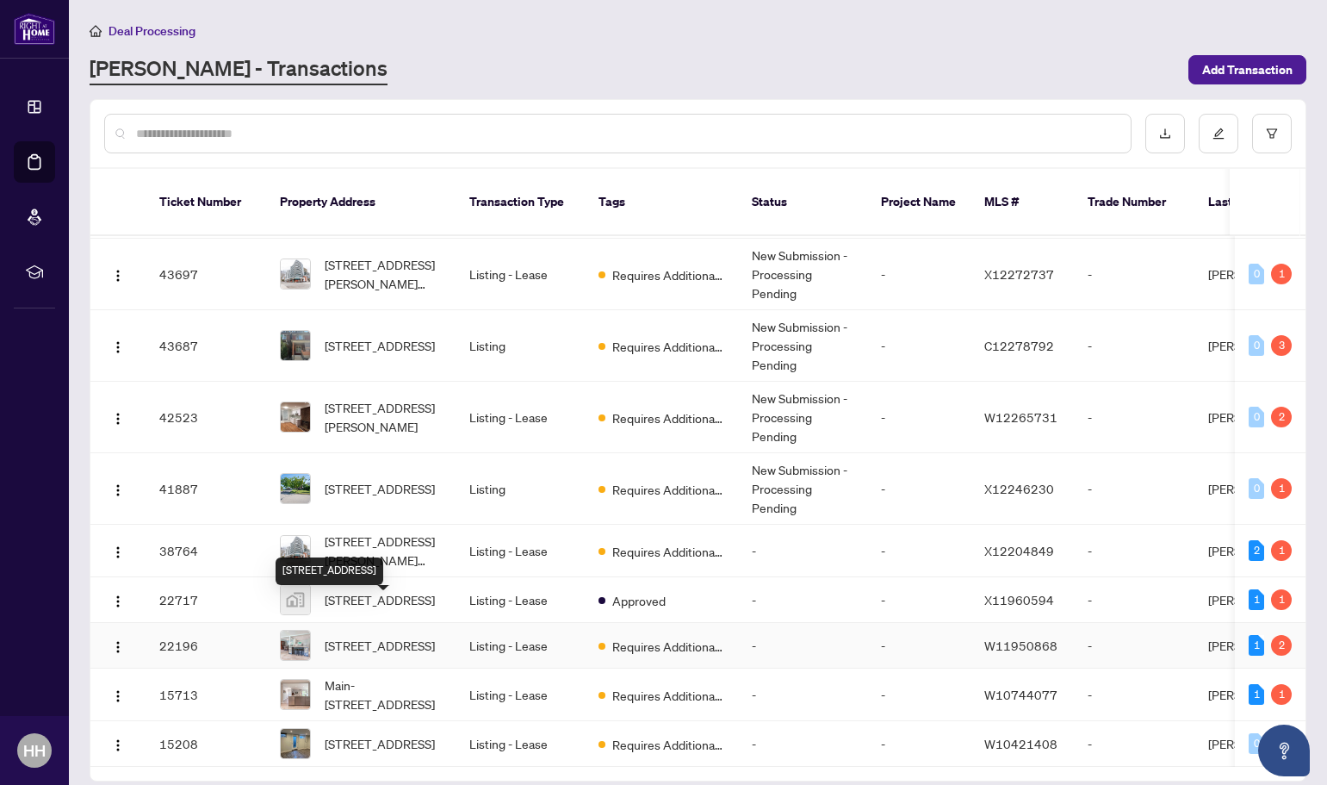
click at [380, 636] on span "1337 Elgin Cres, Oakville, Ontario L6H 2J9, Canada" at bounding box center [380, 645] width 110 height 19
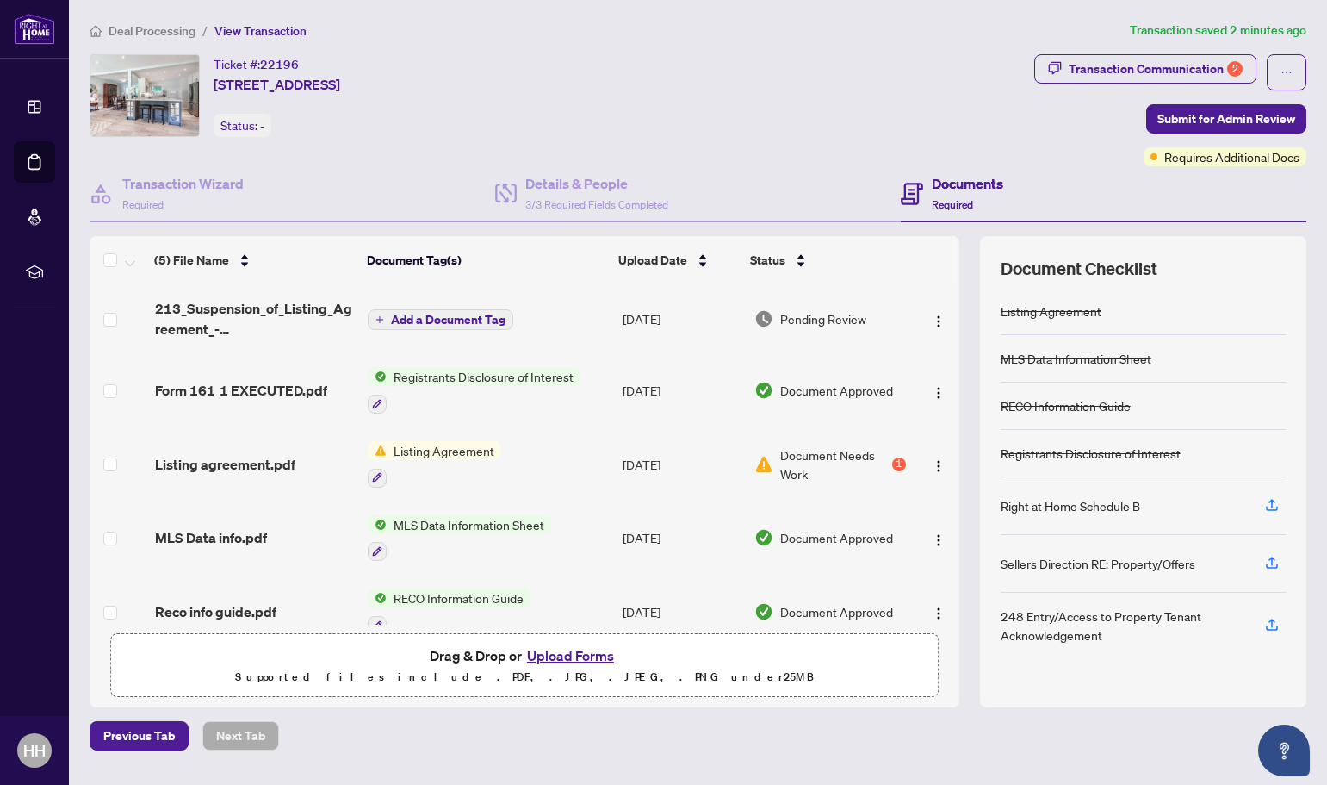
click at [443, 446] on span "Listing Agreement" at bounding box center [444, 450] width 115 height 19
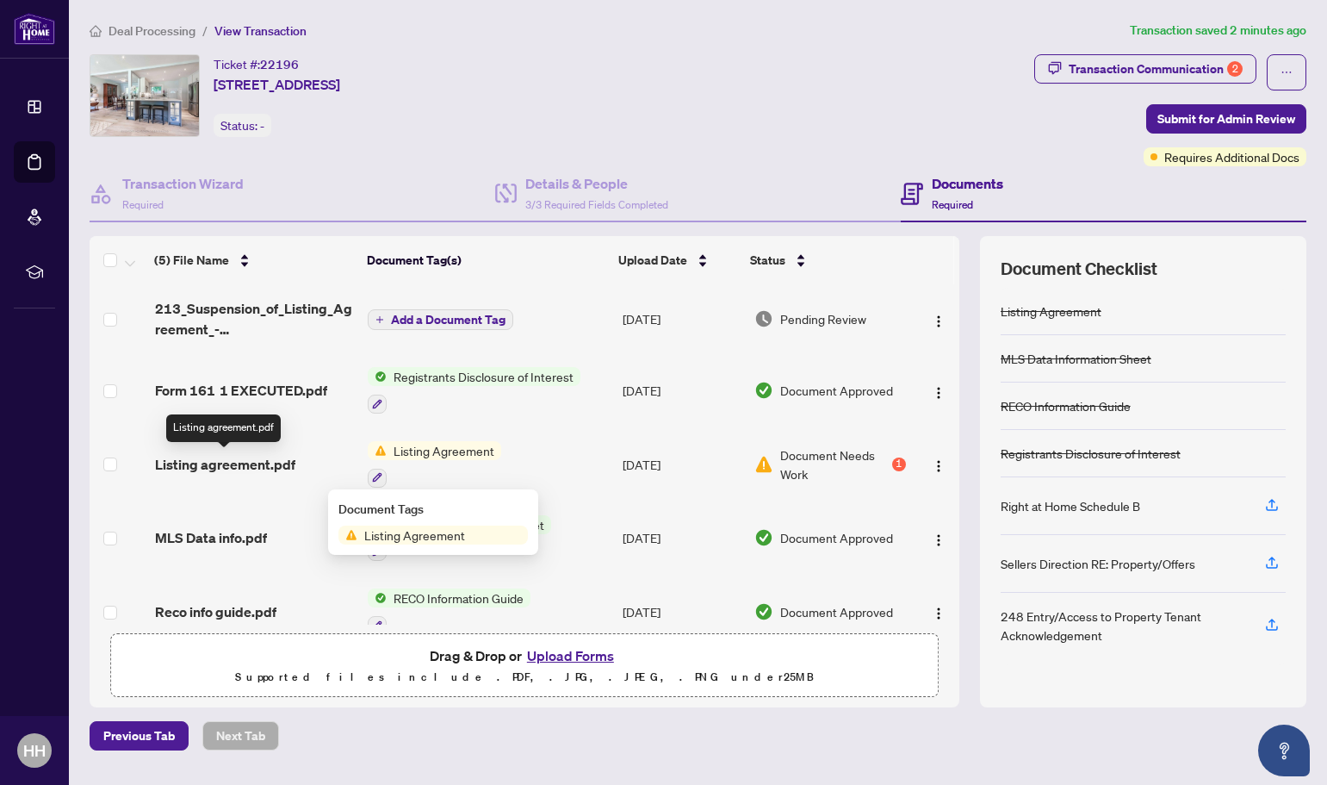
click at [202, 463] on span "Listing agreement.pdf" at bounding box center [225, 464] width 140 height 21
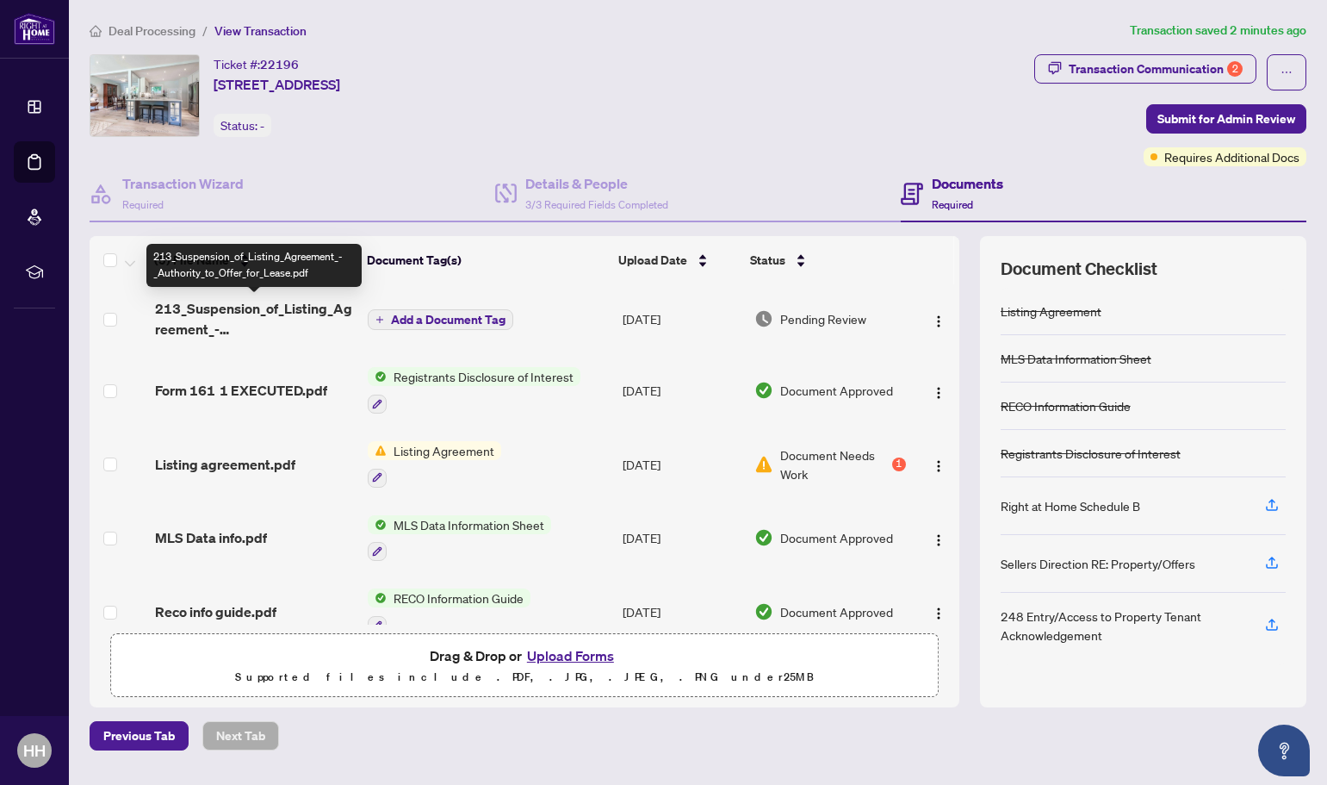
click at [266, 313] on span "213_Suspension_of_Listing_Agreement_-_Authority_to_Offer_for_Lease.pdf" at bounding box center [255, 318] width 200 height 41
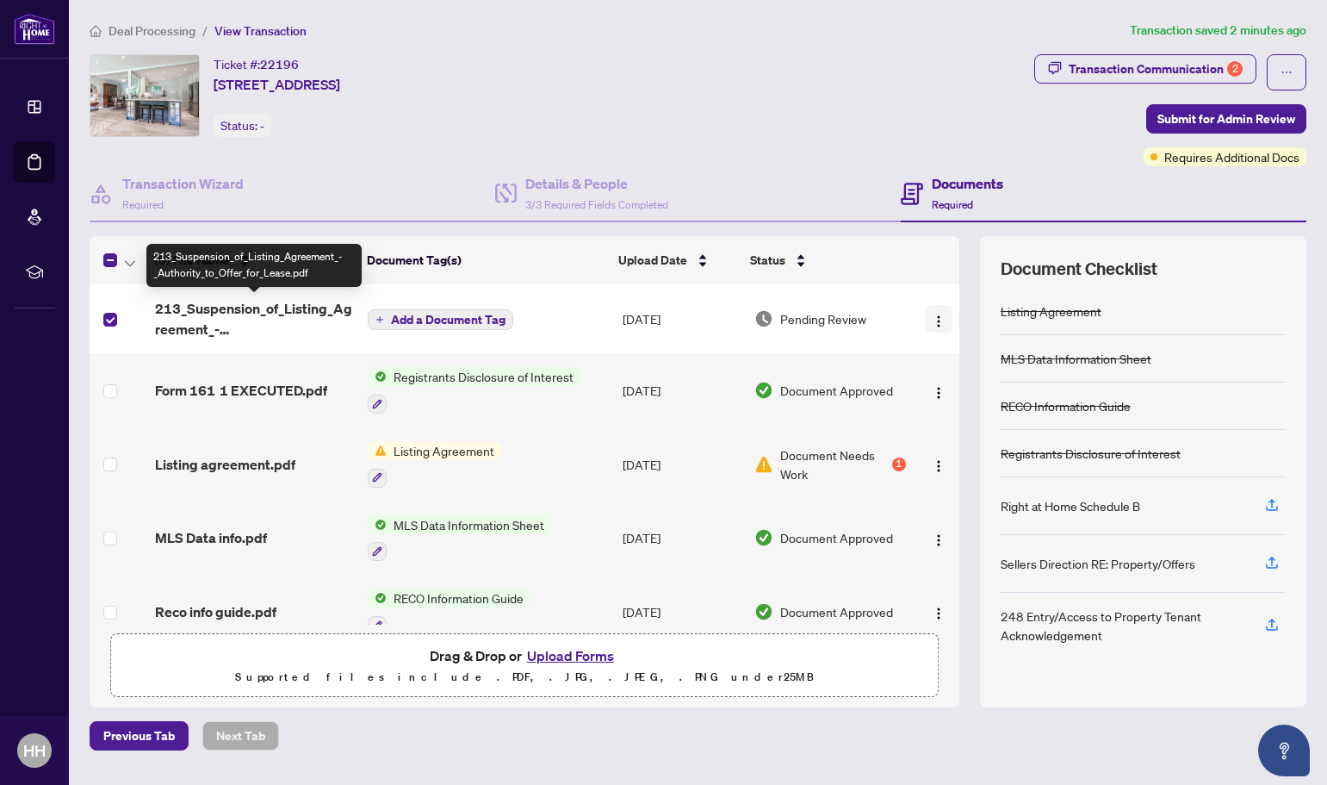
drag, startPoint x: 286, startPoint y: 308, endPoint x: 934, endPoint y: 321, distance: 647.8
click at [934, 321] on img "button" at bounding box center [939, 321] width 14 height 14
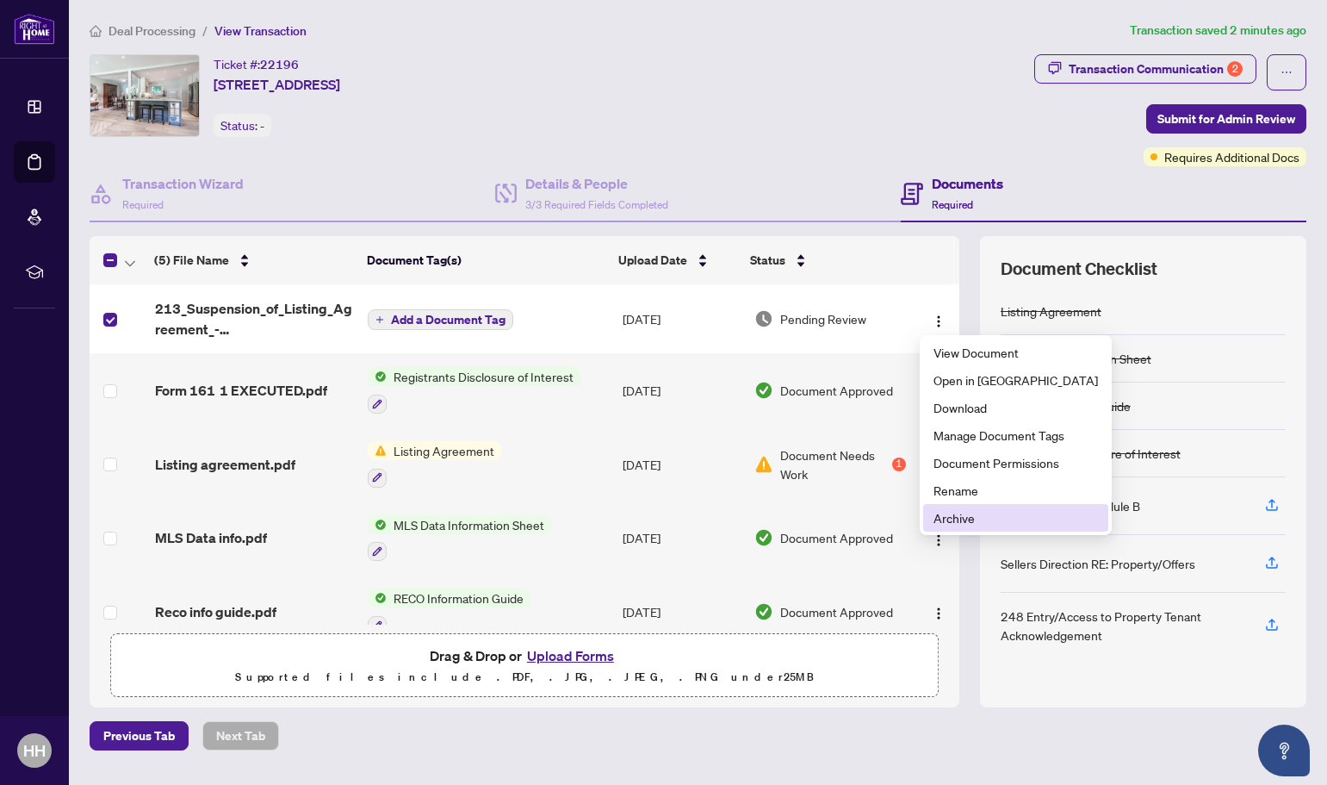
click at [951, 520] on span "Archive" at bounding box center [1016, 517] width 165 height 19
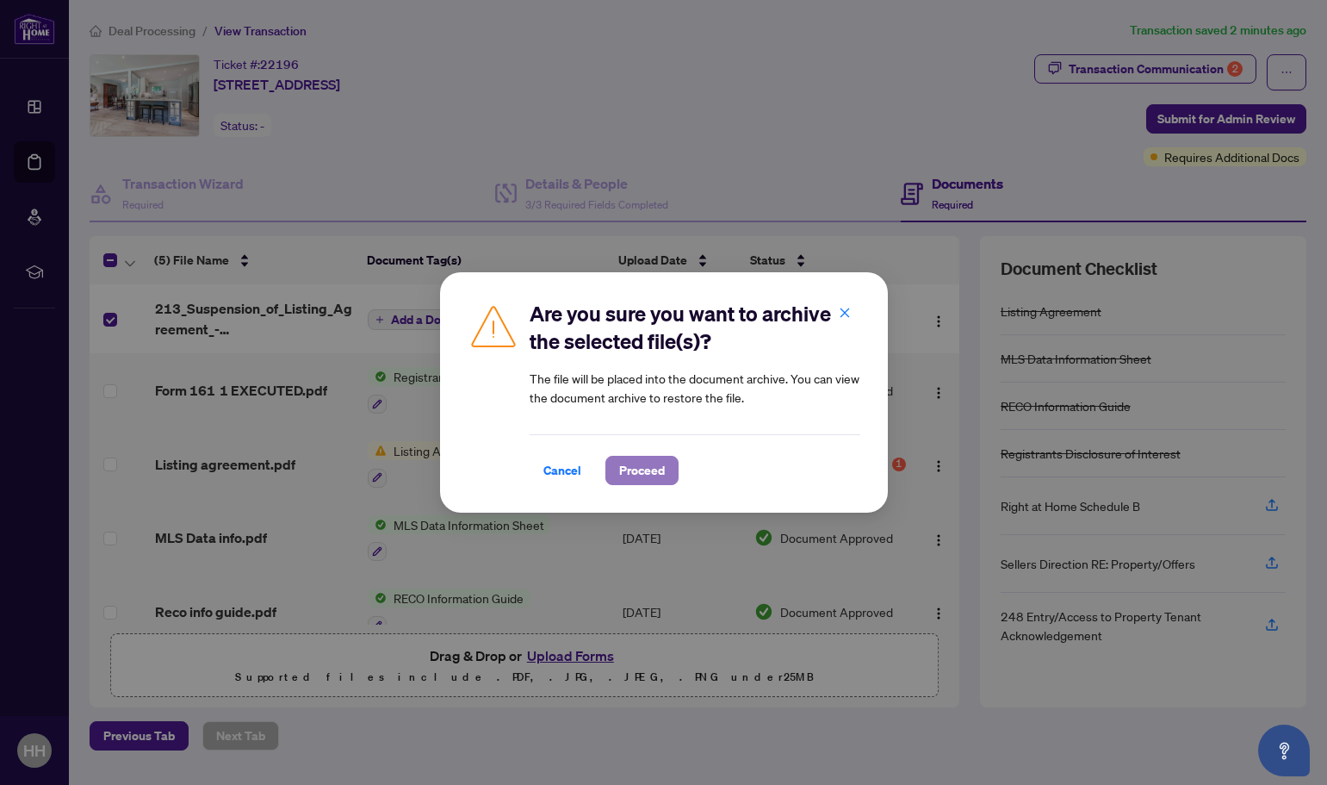
click at [642, 471] on span "Proceed" at bounding box center [642, 470] width 46 height 28
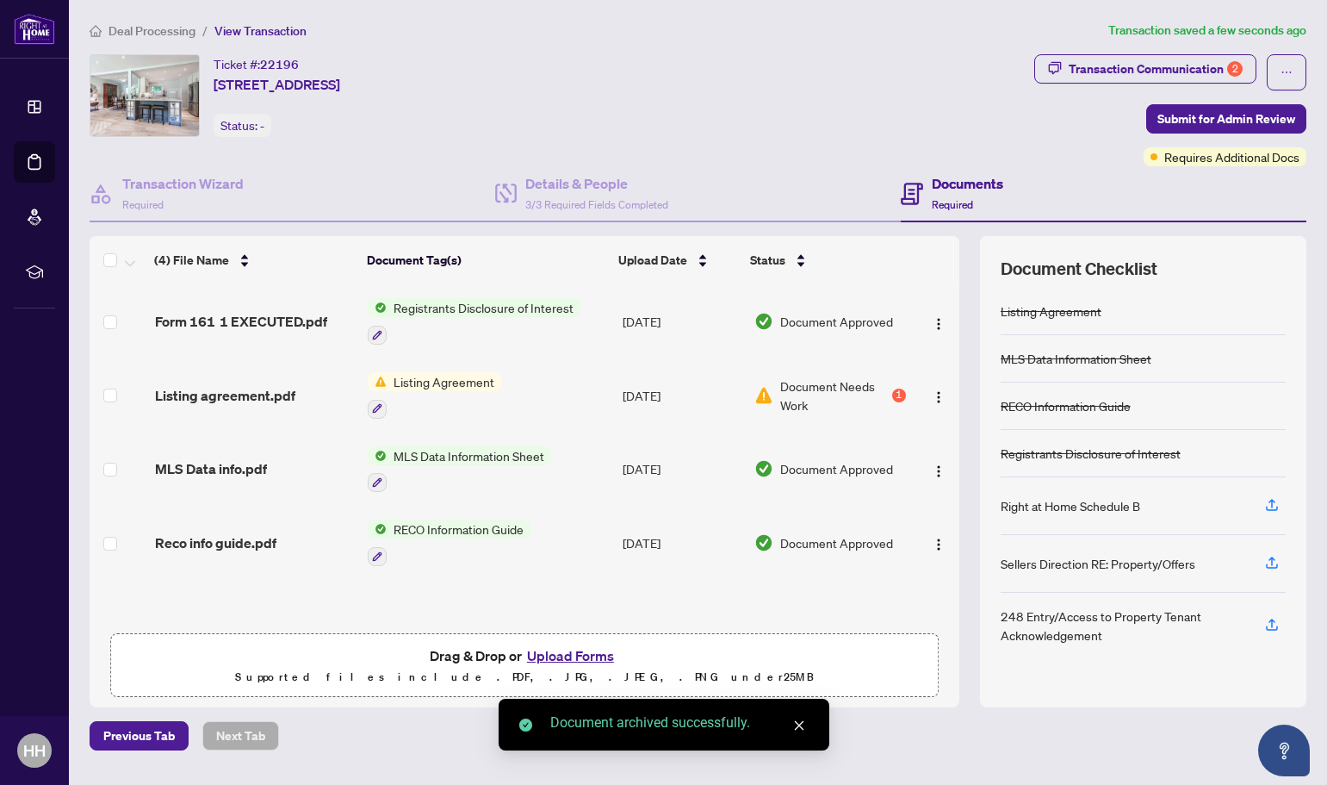
click at [583, 651] on button "Upload Forms" at bounding box center [570, 655] width 97 height 22
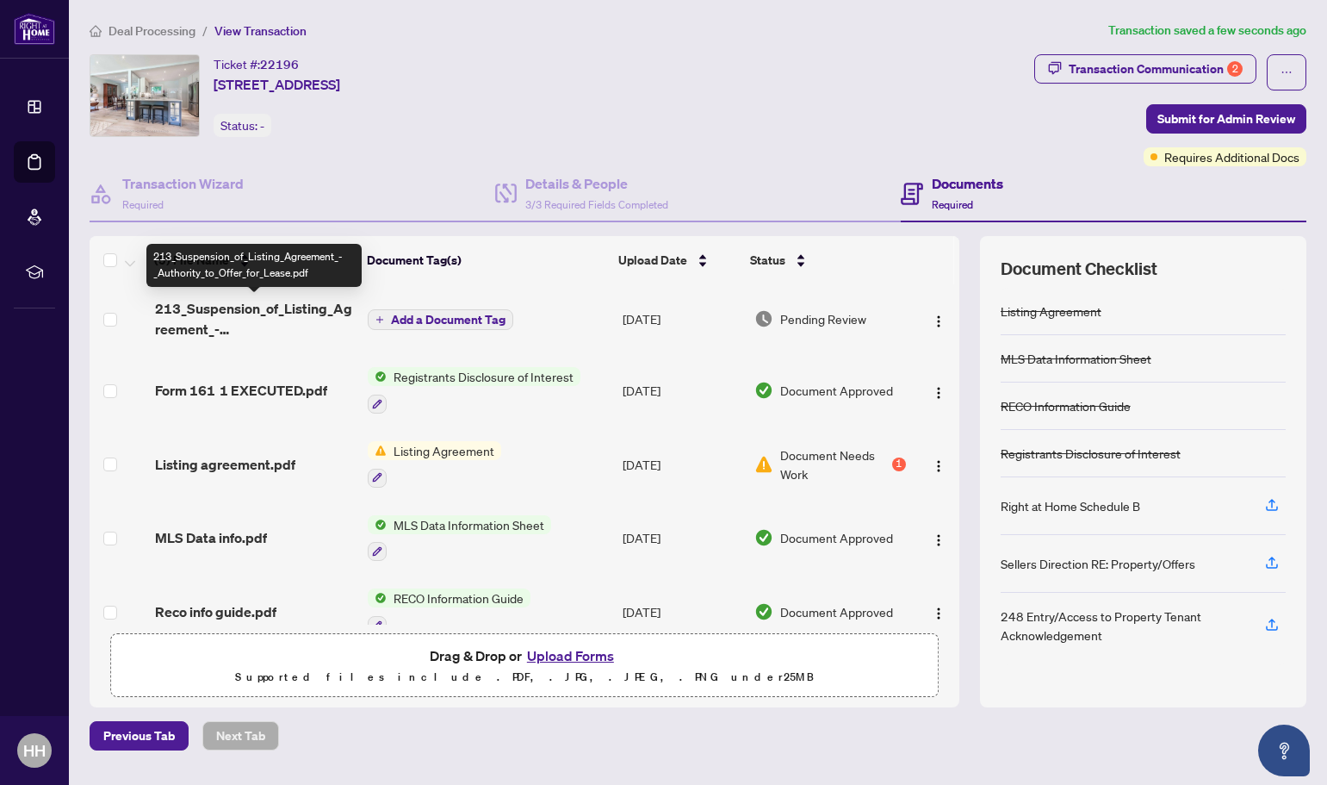
click at [244, 305] on span "213_Suspension_of_Listing_Agreement_-_Authority_to_Offer_for_Lease.pdf" at bounding box center [255, 318] width 200 height 41
